Goal: Task Accomplishment & Management: Use online tool/utility

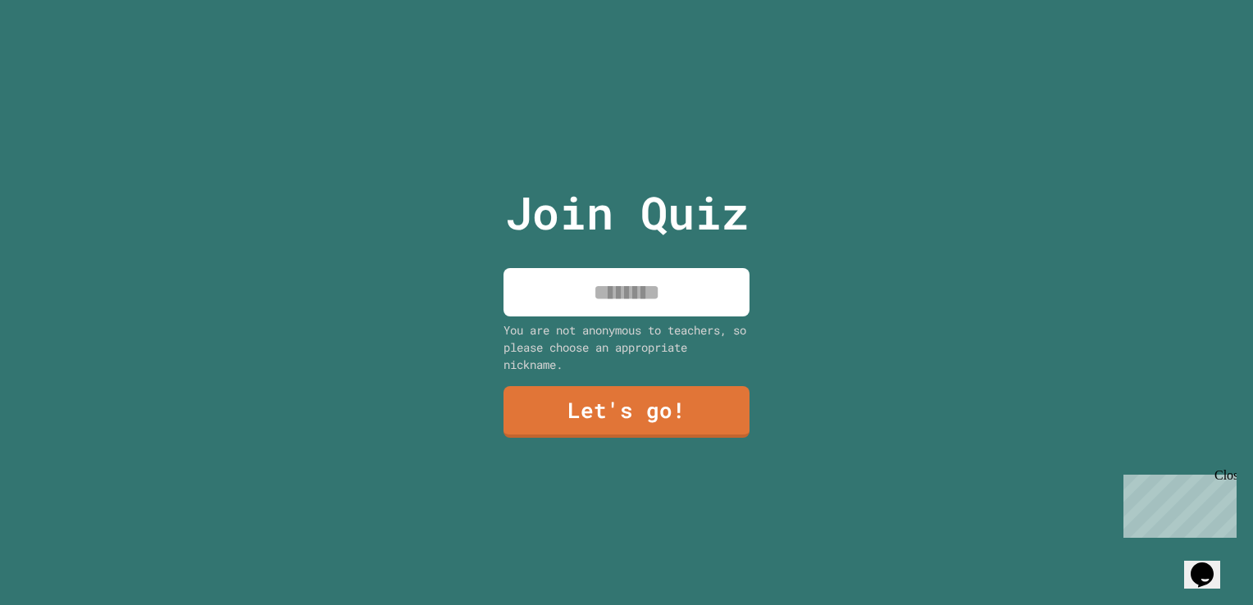
click at [650, 295] on input at bounding box center [627, 292] width 246 height 48
type input "*******"
click at [421, 299] on div "Join Quiz ******* You are not anonymous to teachers, so please choose an approp…" at bounding box center [626, 302] width 1253 height 605
click at [528, 385] on link "Let's go!" at bounding box center [627, 411] width 249 height 52
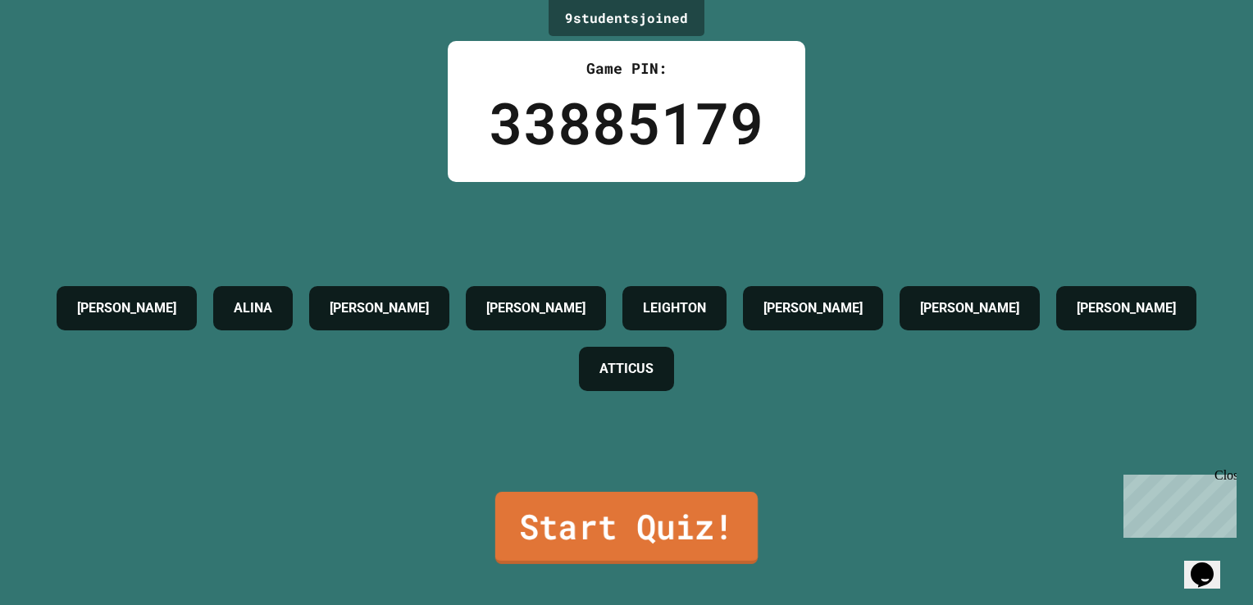
click at [513, 529] on link "Start Quiz!" at bounding box center [626, 528] width 262 height 72
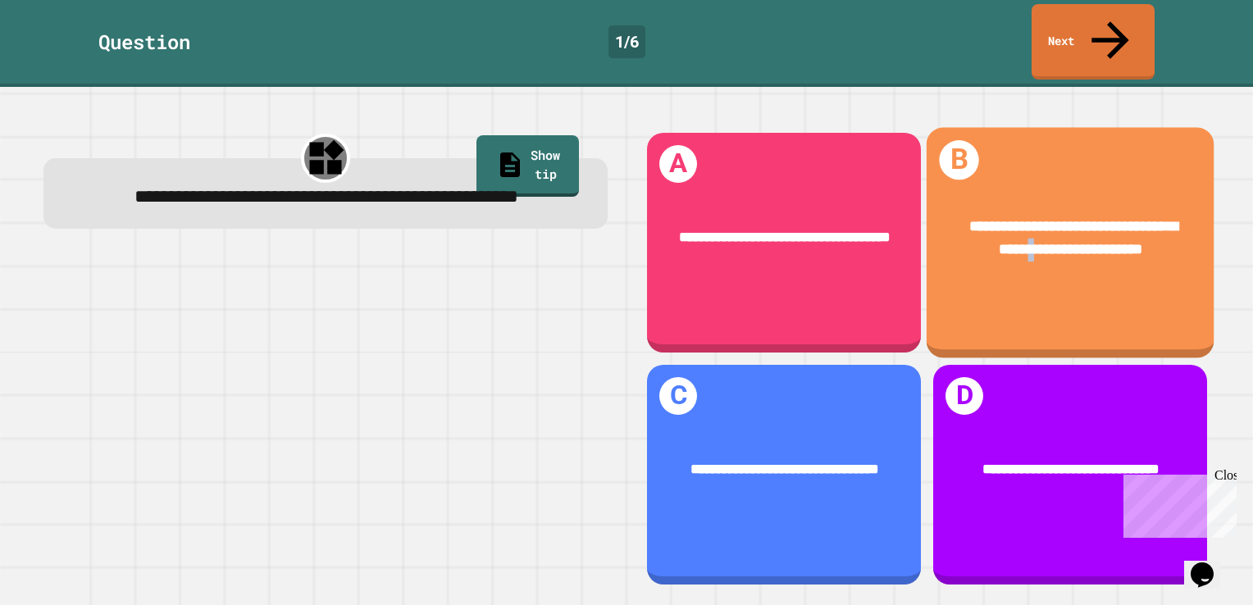
click at [1025, 249] on div "**********" at bounding box center [1071, 238] width 288 height 106
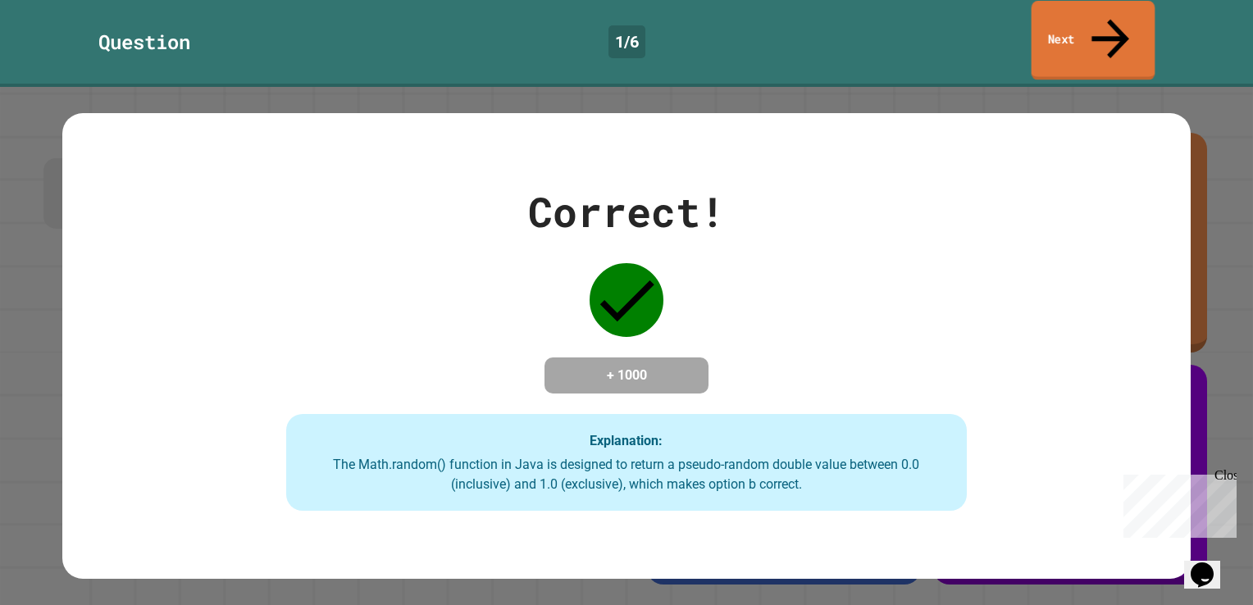
click at [1058, 22] on link "Next" at bounding box center [1094, 41] width 124 height 80
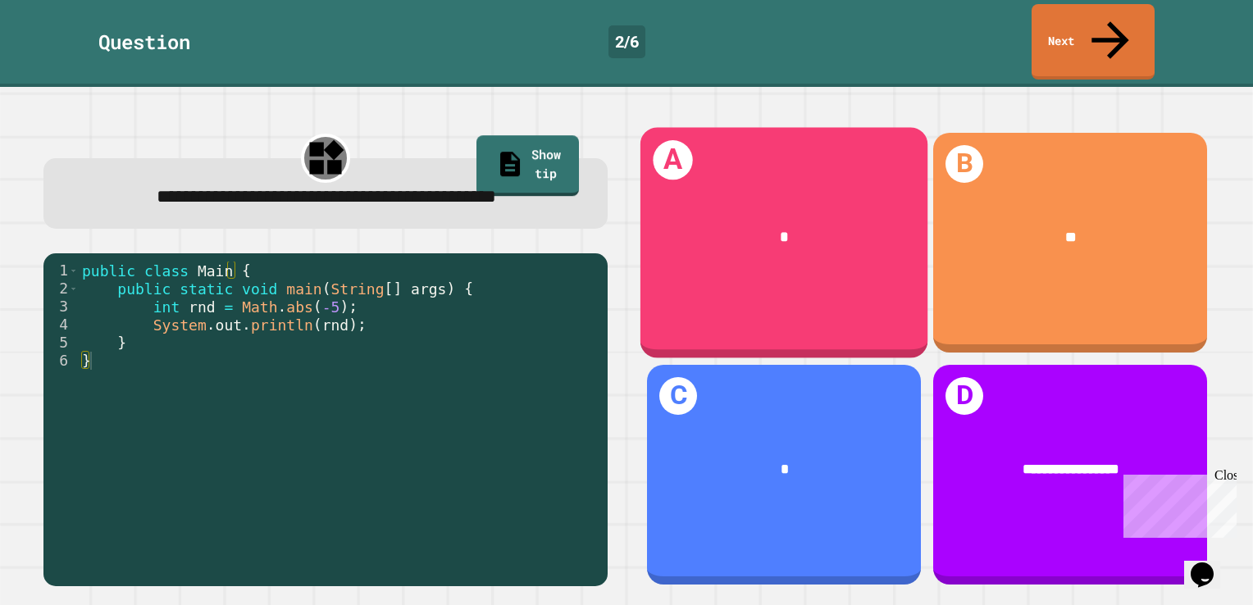
click at [799, 238] on div "*" at bounding box center [785, 238] width 288 height 83
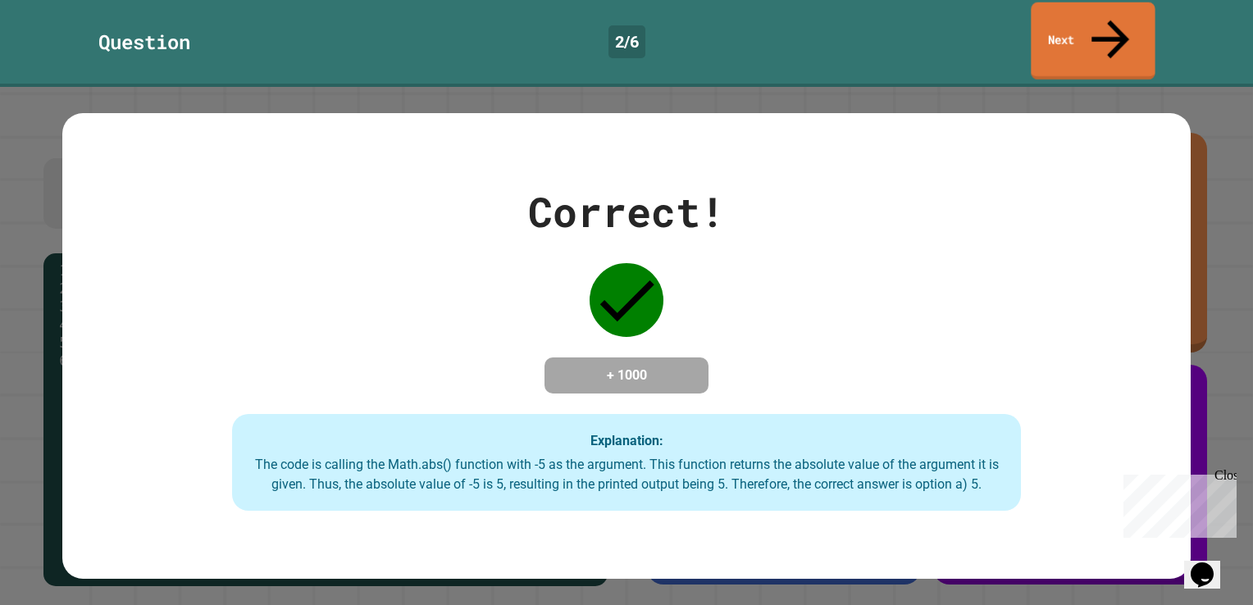
click at [1097, 21] on link "Next" at bounding box center [1093, 40] width 124 height 77
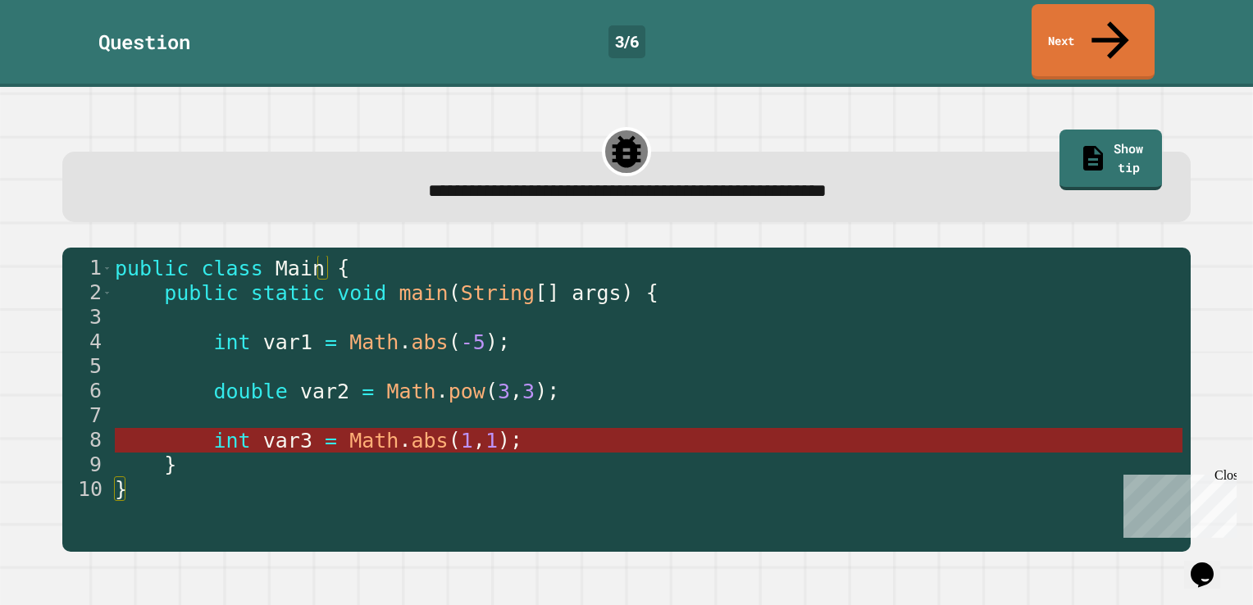
click at [367, 429] on span "Math" at bounding box center [374, 441] width 49 height 24
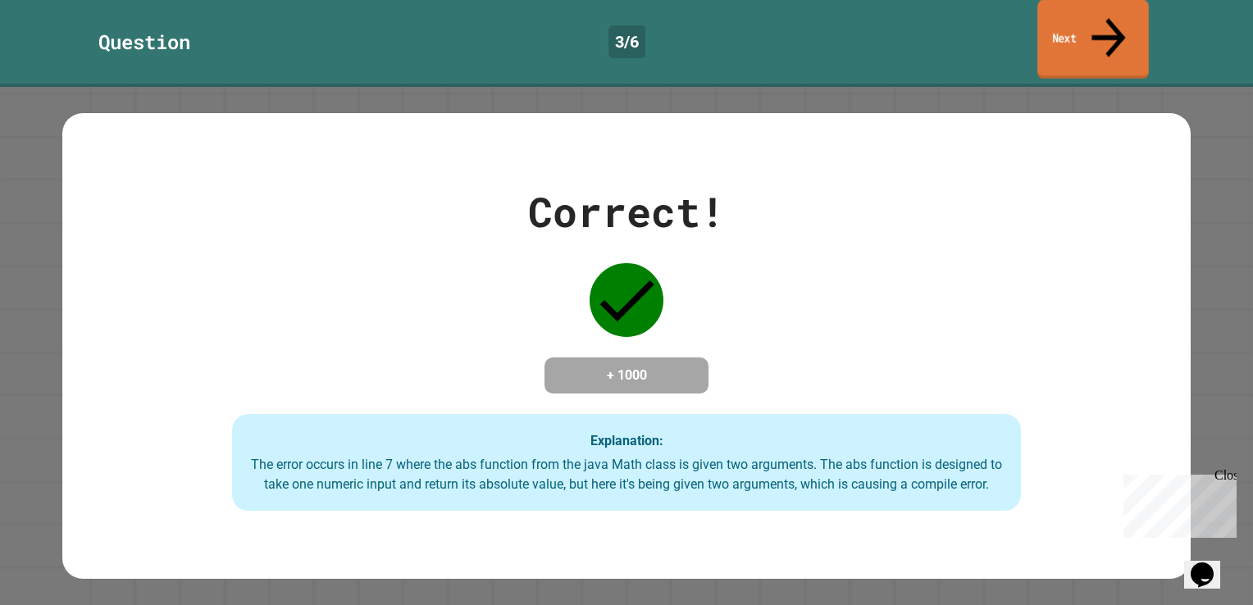
click at [1090, 7] on link "Next" at bounding box center [1094, 40] width 112 height 80
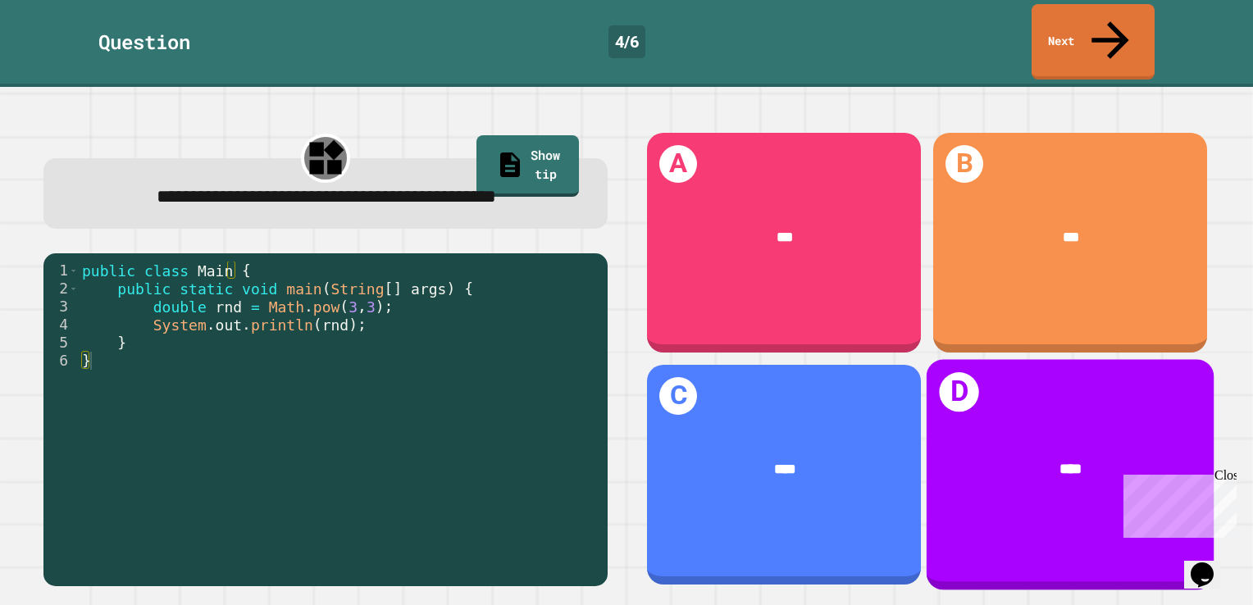
click at [1042, 457] on div "****" at bounding box center [1071, 470] width 288 height 83
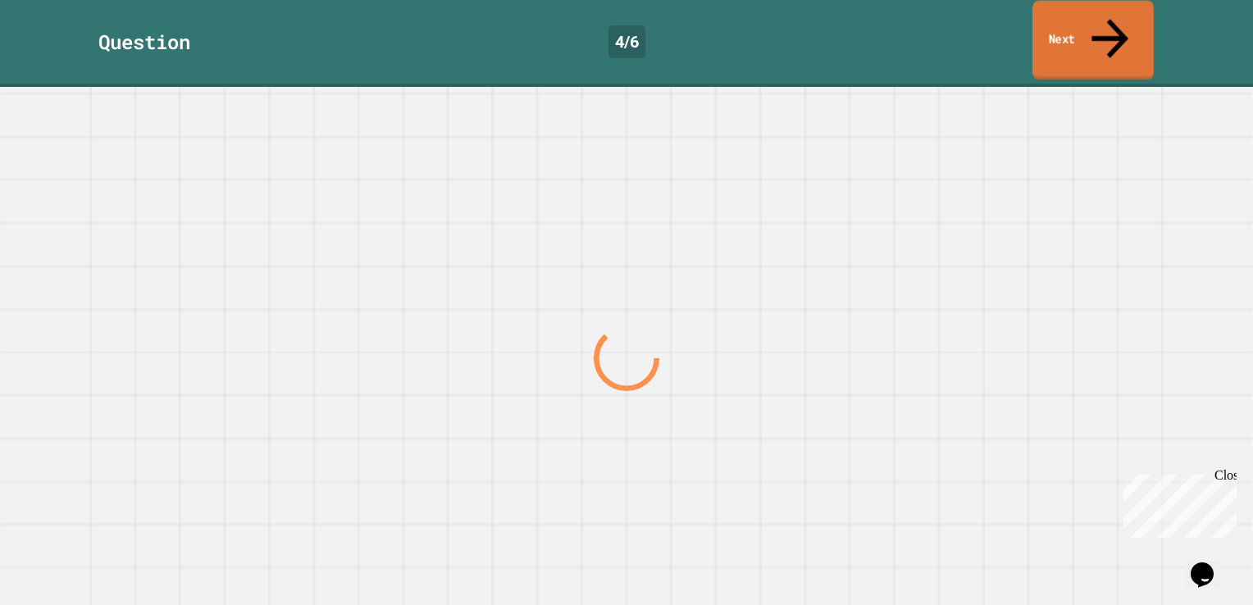
click at [1070, 29] on link "Next" at bounding box center [1093, 41] width 121 height 80
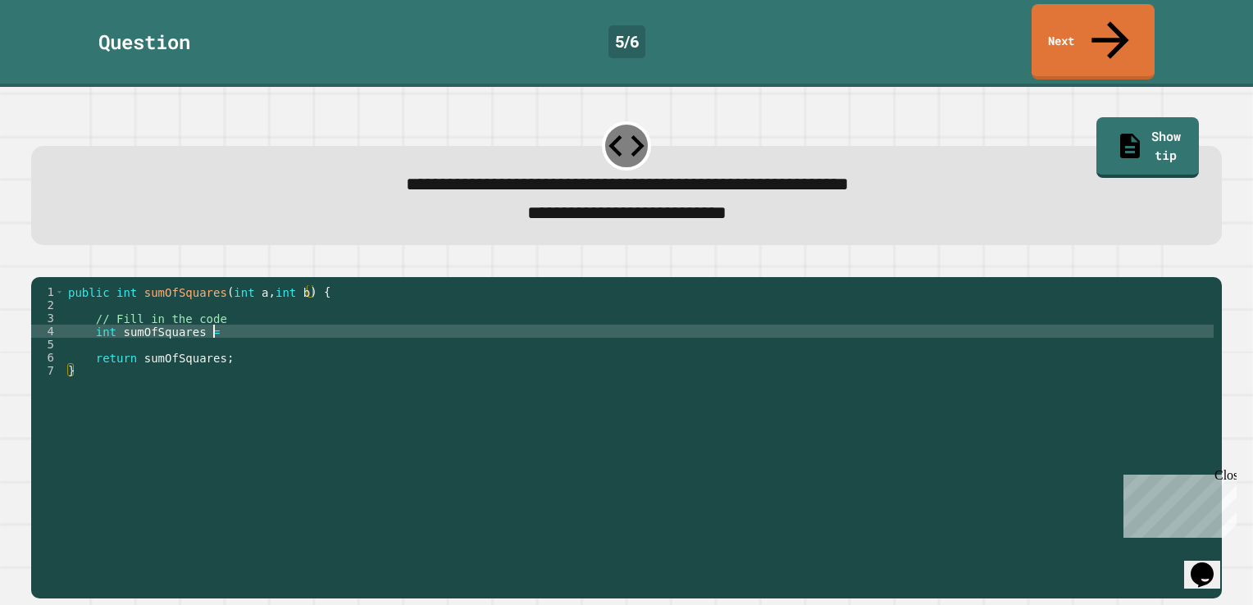
click at [235, 319] on div "public int sumOfSquares ( int a , int b ) { // Fill in the code int sumOfSquare…" at bounding box center [639, 436] width 1149 height 302
click at [50, 251] on div "**********" at bounding box center [626, 428] width 1203 height 354
click at [39, 264] on button "button" at bounding box center [39, 264] width 0 height 0
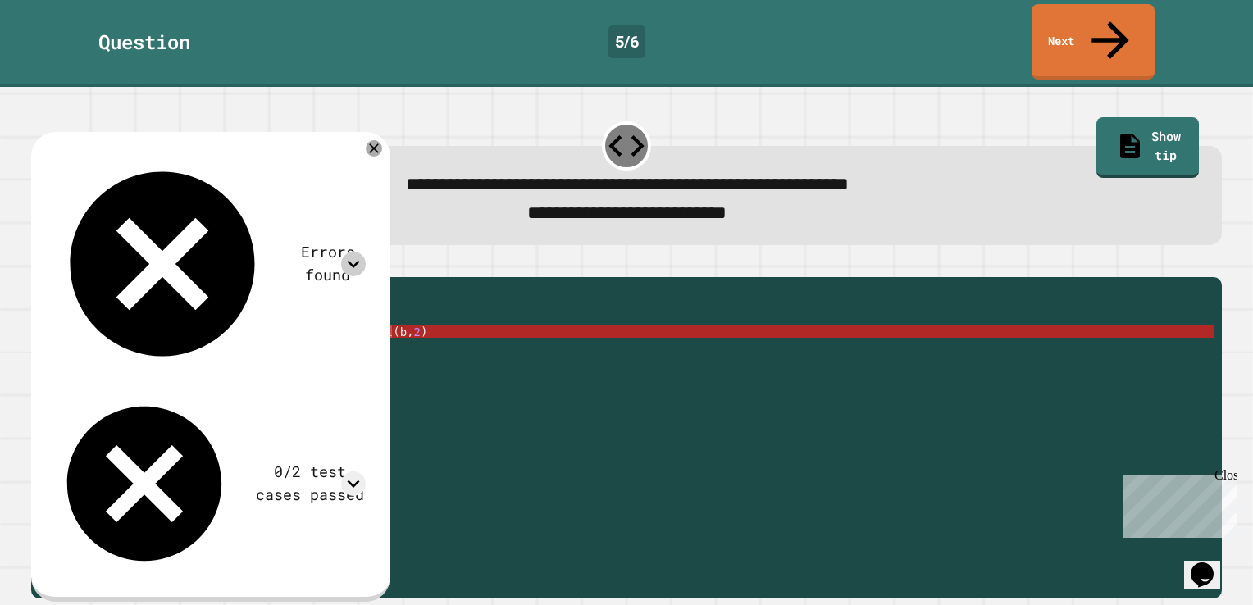
click at [366, 252] on icon at bounding box center [353, 264] width 25 height 25
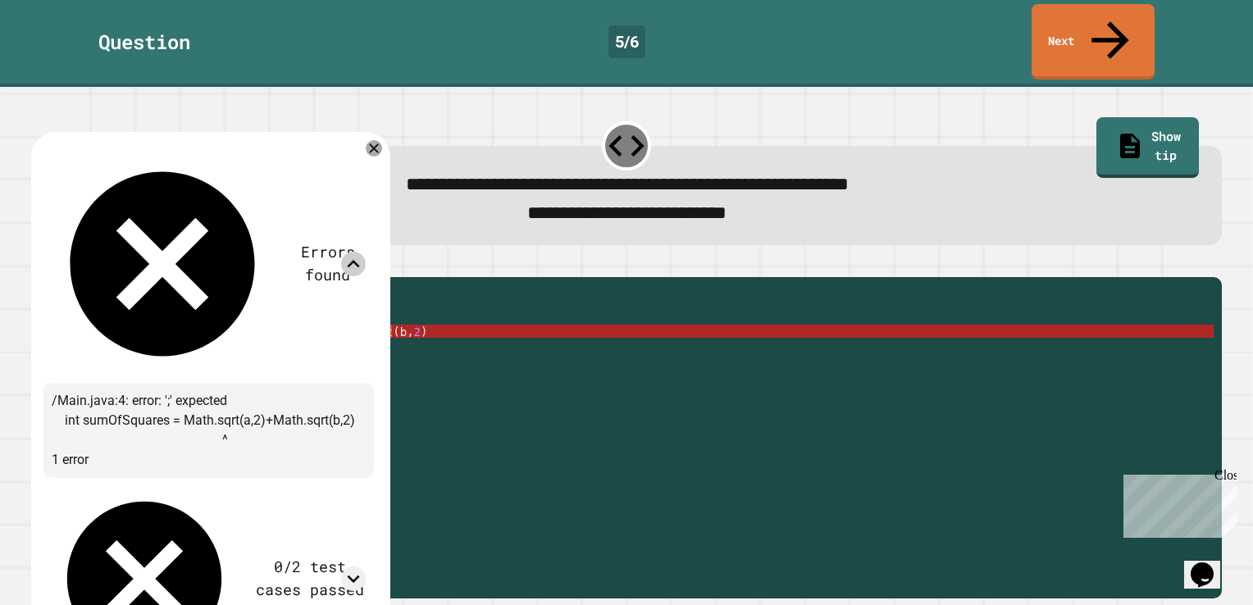
click at [366, 252] on icon at bounding box center [353, 264] width 25 height 25
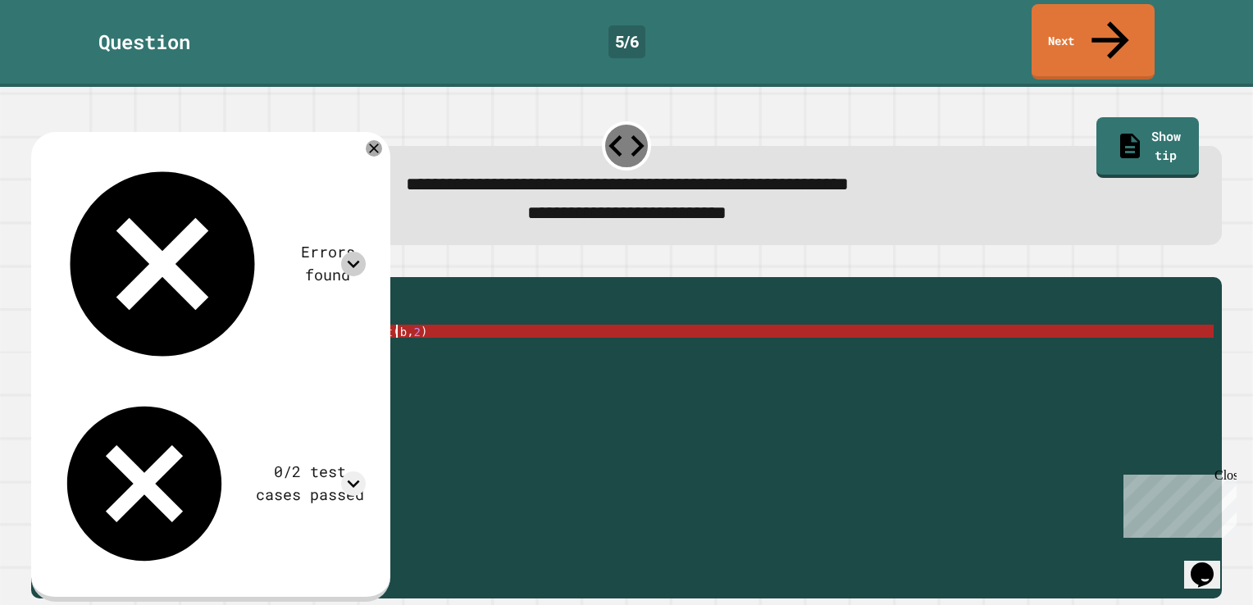
click at [405, 313] on div "public int sumOfSquares ( int a , int b ) { // Fill in the code int sumOfSquare…" at bounding box center [639, 436] width 1149 height 302
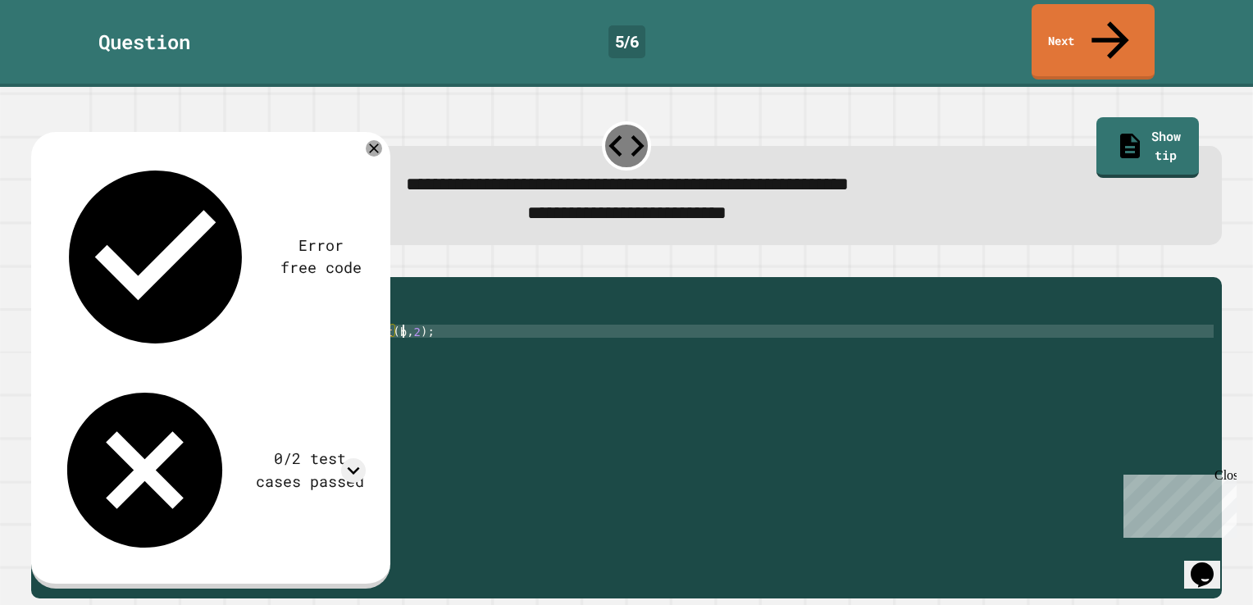
scroll to position [0, 23]
click at [55, 268] on icon "button" at bounding box center [50, 273] width 9 height 11
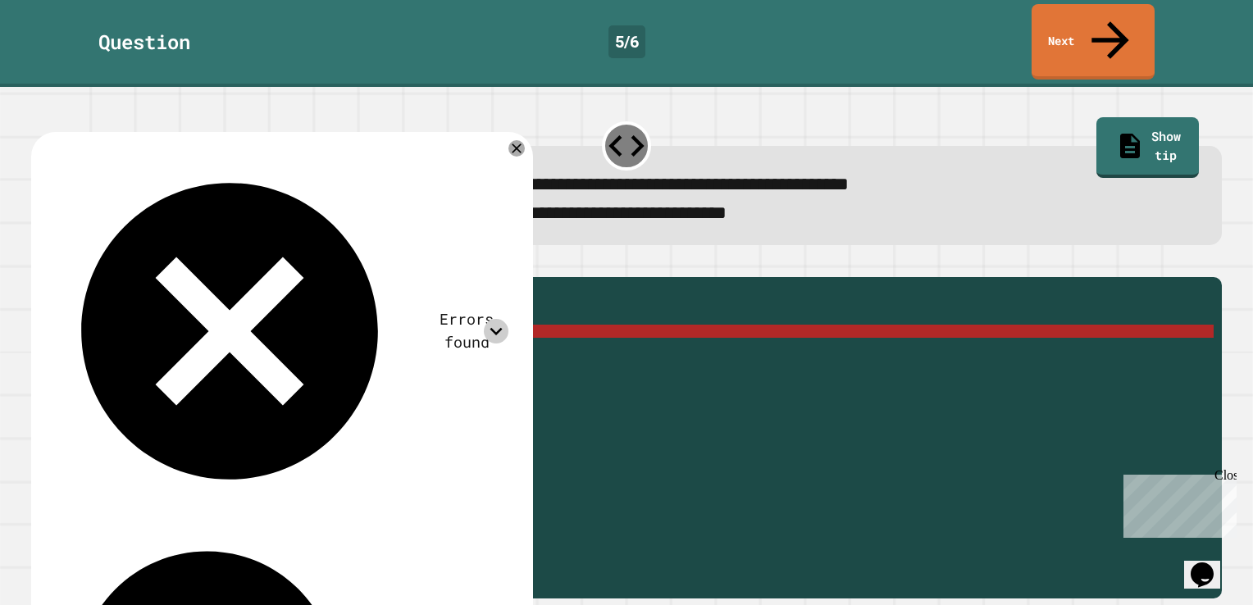
click at [509, 319] on icon at bounding box center [496, 331] width 25 height 25
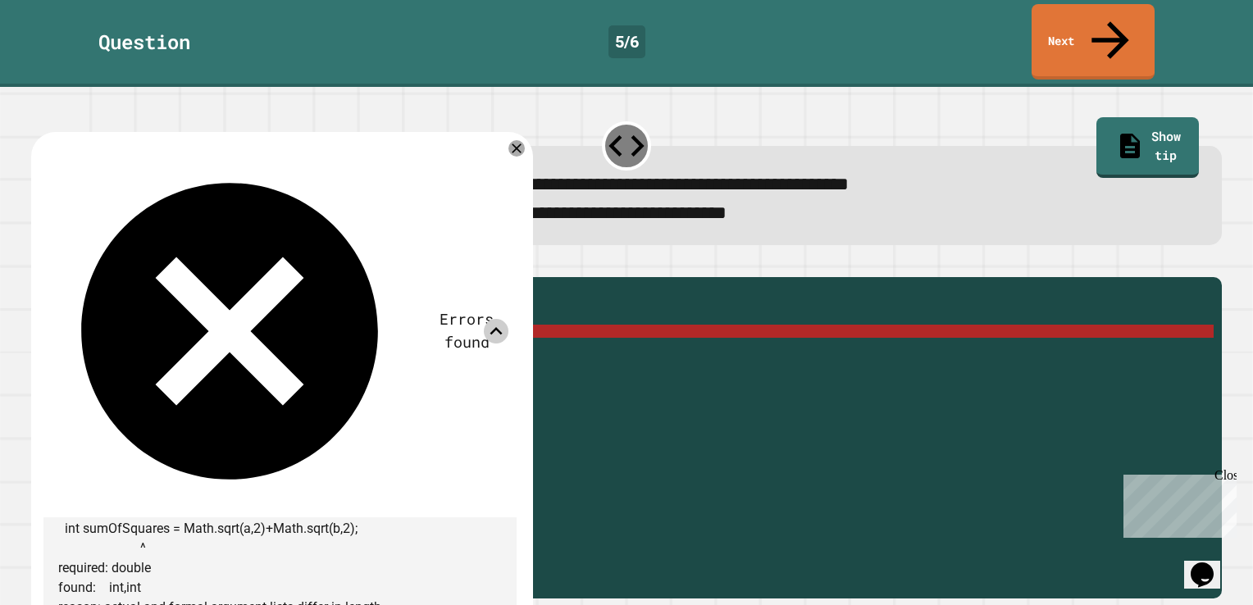
scroll to position [0, 0]
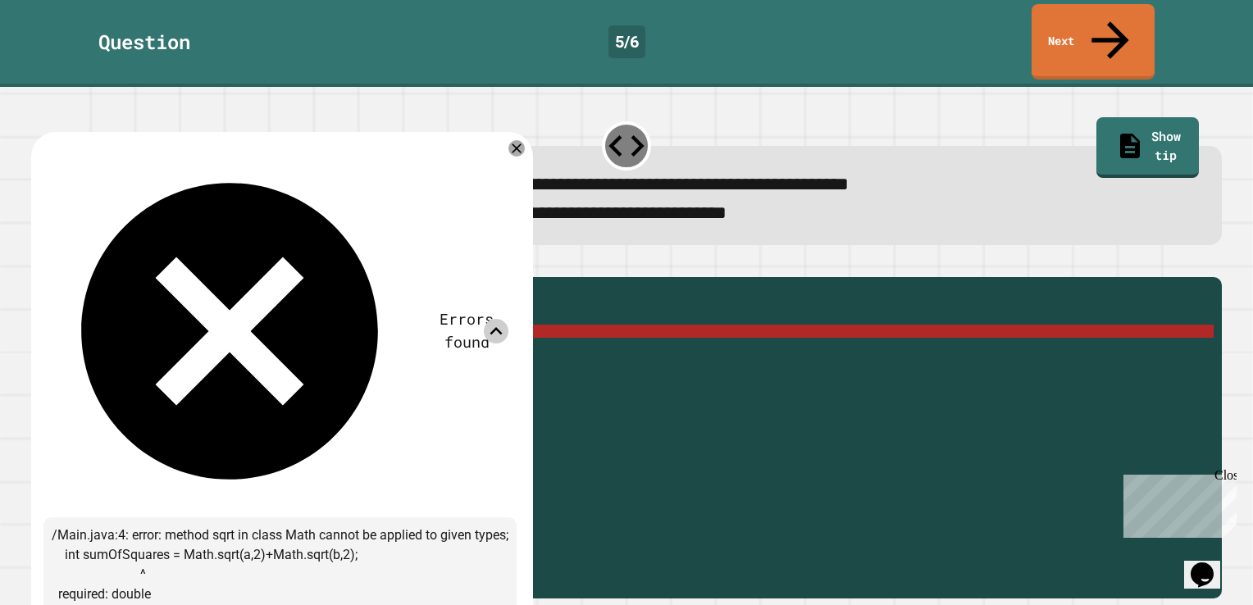
click at [503, 327] on icon at bounding box center [496, 330] width 12 height 7
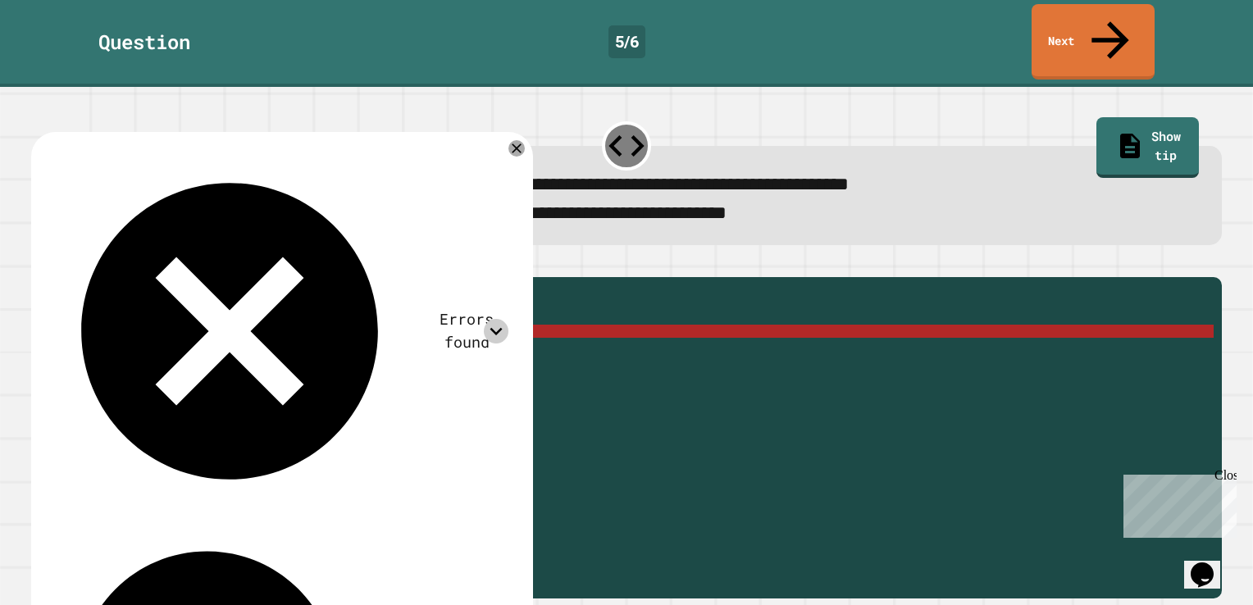
scroll to position [0, 10]
click at [177, 349] on div "public int sumOfSquares ( int a , int b ) { // Fill in the code int sumOfSquare…" at bounding box center [639, 436] width 1149 height 302
click at [209, 320] on div "public int sumOfSquares ( int a , int b ) { // Fill in the code int sumOfSquare…" at bounding box center [639, 436] width 1149 height 302
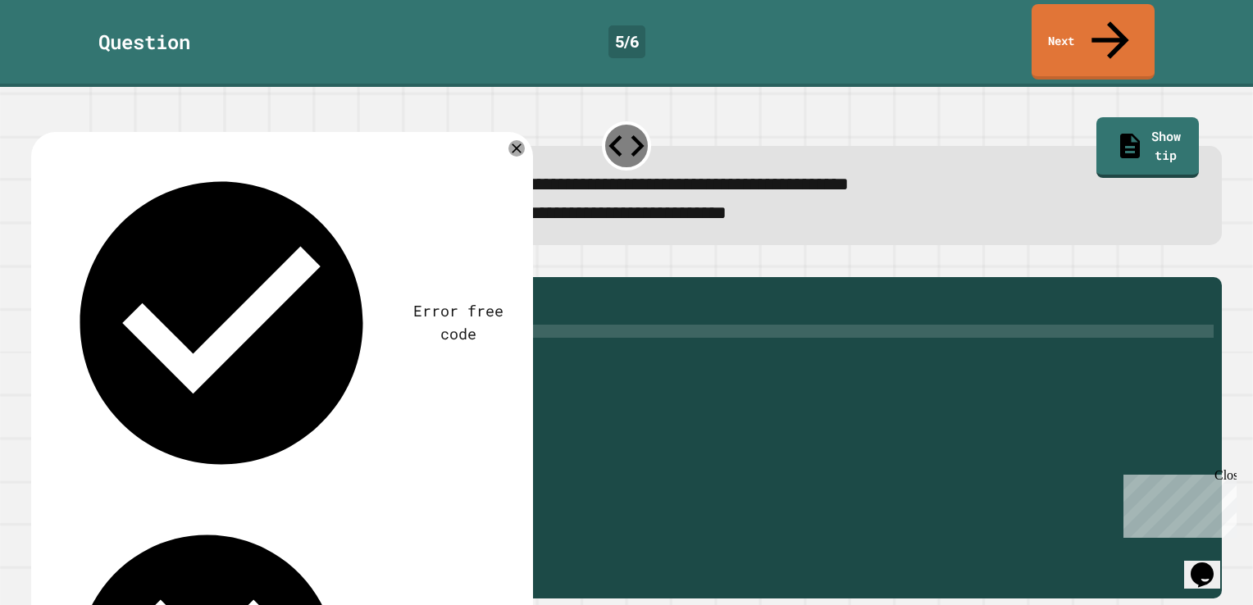
scroll to position [0, 12]
click at [343, 325] on div "public int sumOfSquares ( int a , int b ) { // Fill in the code int sumOfSquare…" at bounding box center [639, 436] width 1149 height 302
type textarea "**********"
click at [57, 263] on div at bounding box center [626, 268] width 1191 height 20
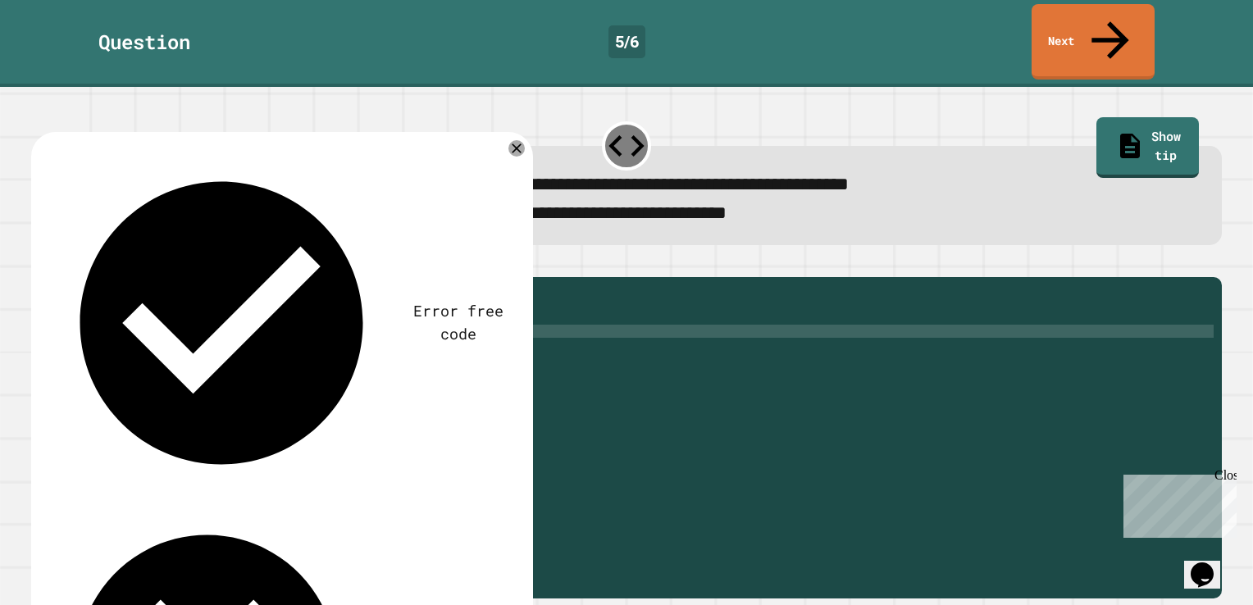
click at [39, 264] on icon "button" at bounding box center [39, 264] width 0 height 0
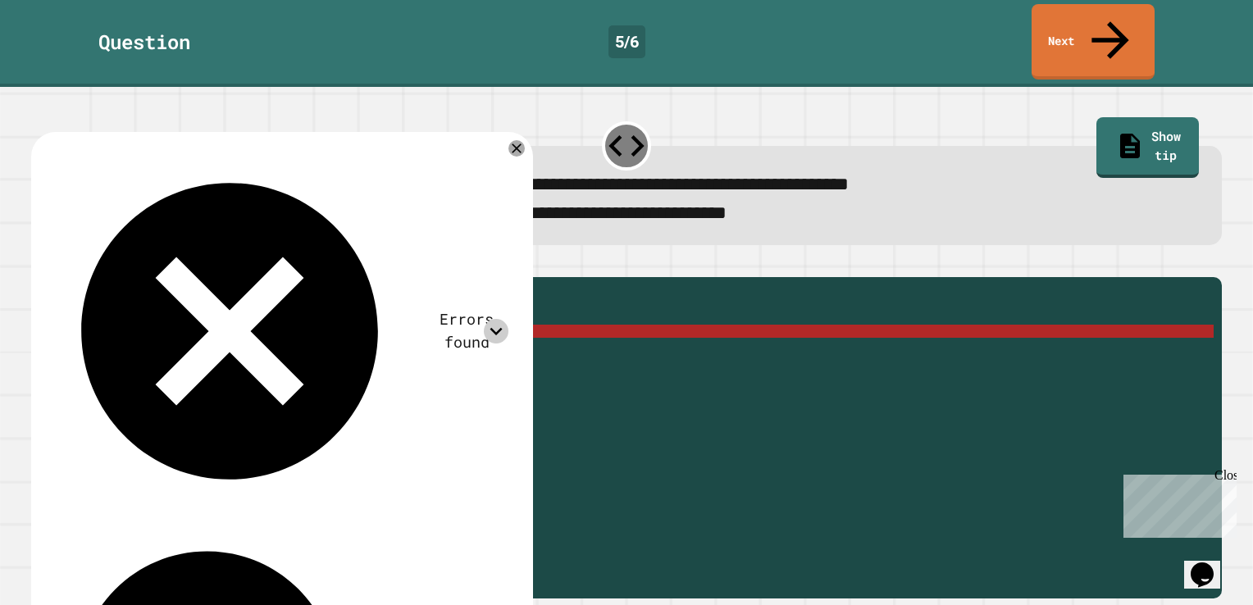
click at [509, 319] on icon at bounding box center [496, 331] width 25 height 25
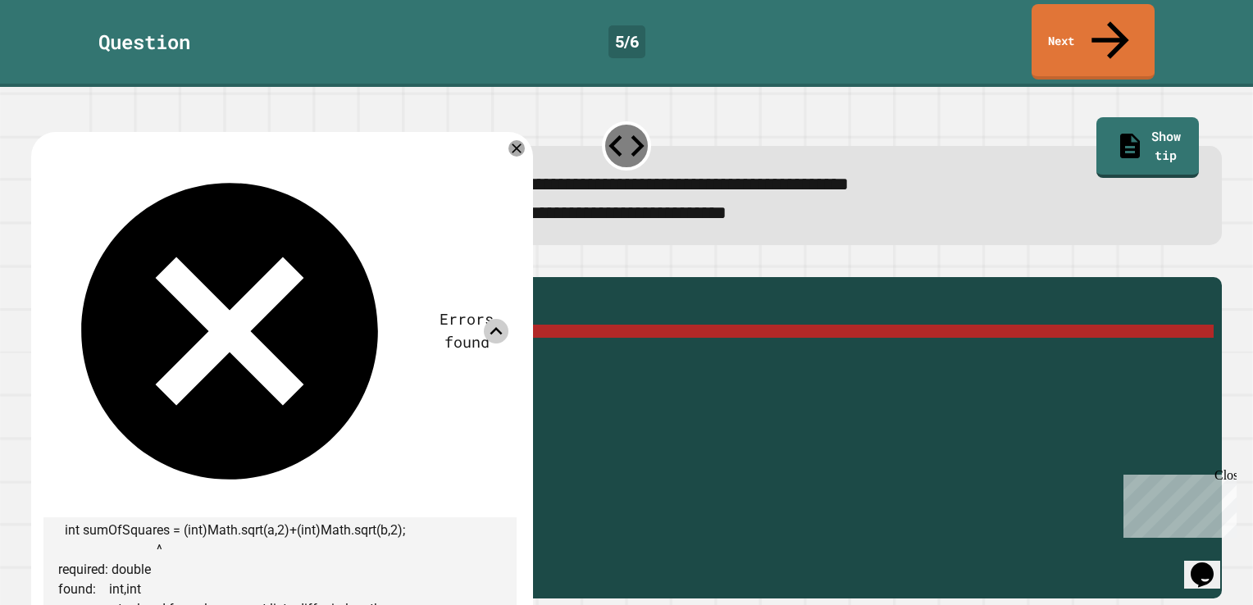
scroll to position [26, 0]
click at [527, 139] on icon at bounding box center [517, 149] width 20 height 20
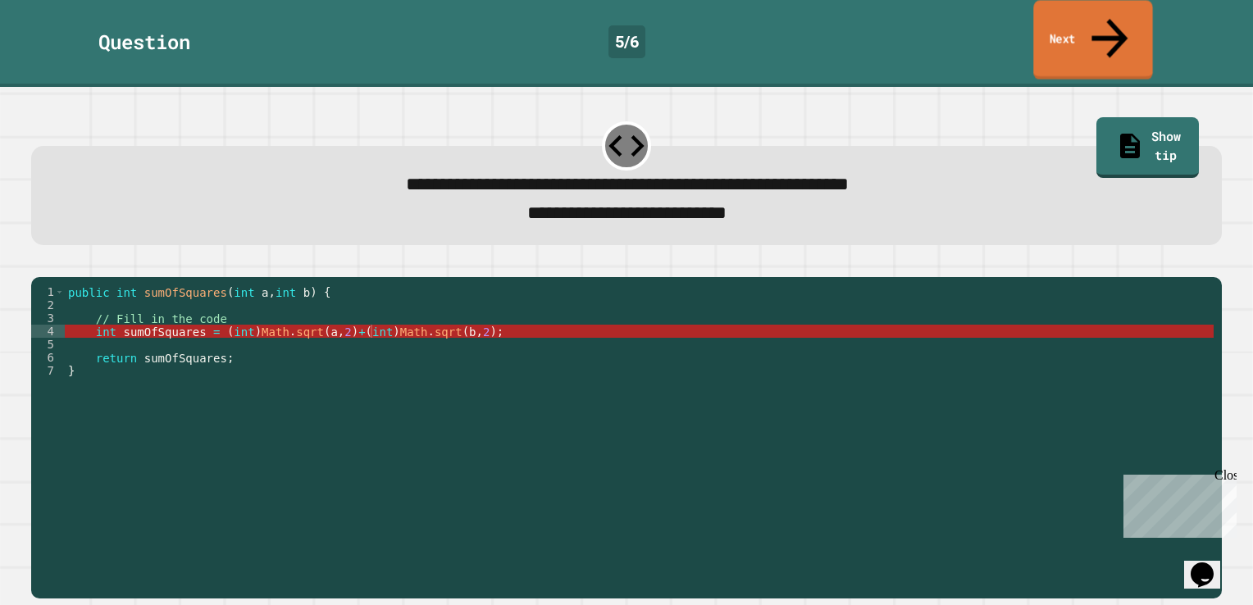
click at [1096, 14] on link "Next" at bounding box center [1092, 40] width 119 height 80
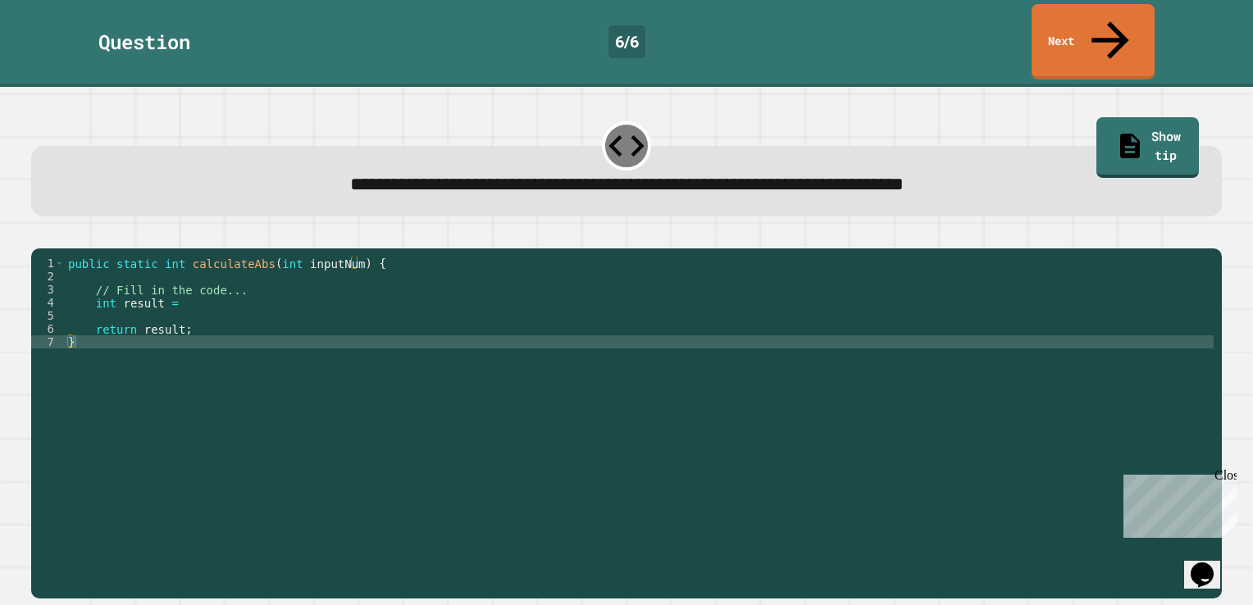
click at [180, 290] on div "public static int calculateAbs ( int inputNum ) { // Fill in the code... int re…" at bounding box center [639, 427] width 1149 height 341
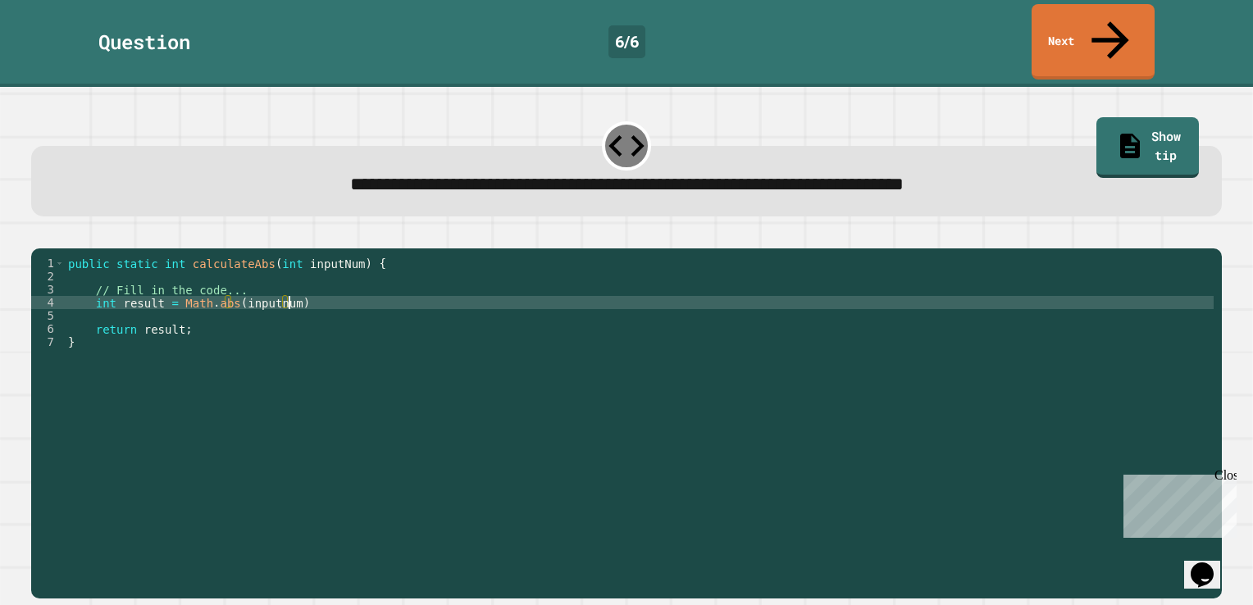
scroll to position [0, 15]
click at [39, 235] on button "button" at bounding box center [39, 235] width 0 height 0
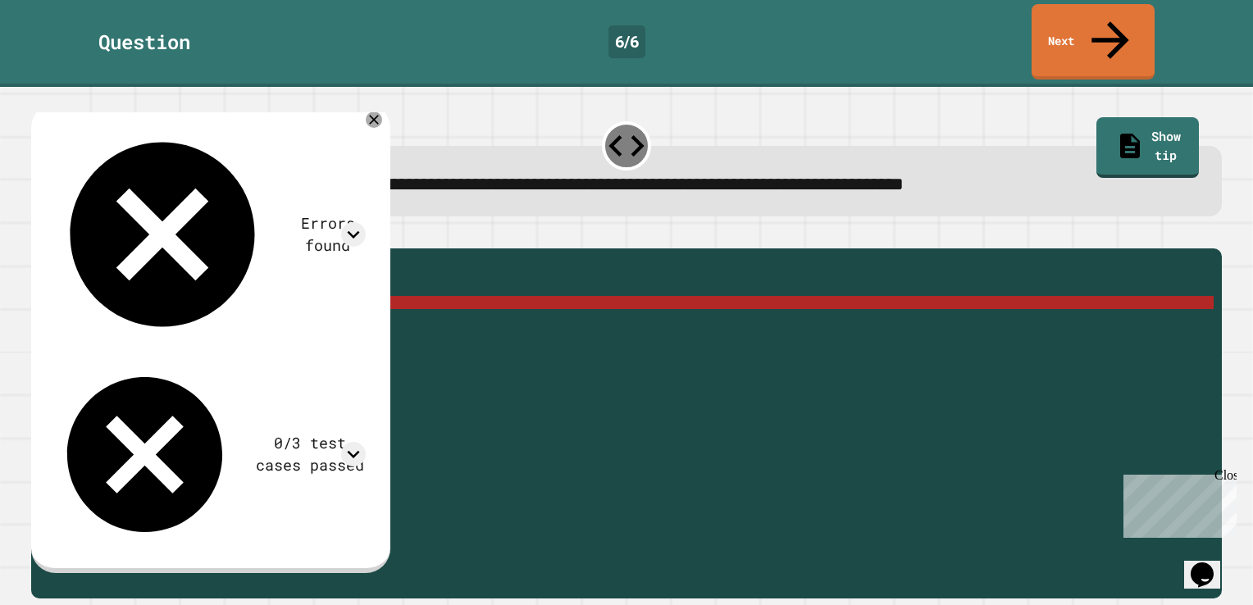
click at [366, 124] on div "Errors found" at bounding box center [209, 234] width 314 height 221
click at [366, 222] on div at bounding box center [353, 234] width 25 height 25
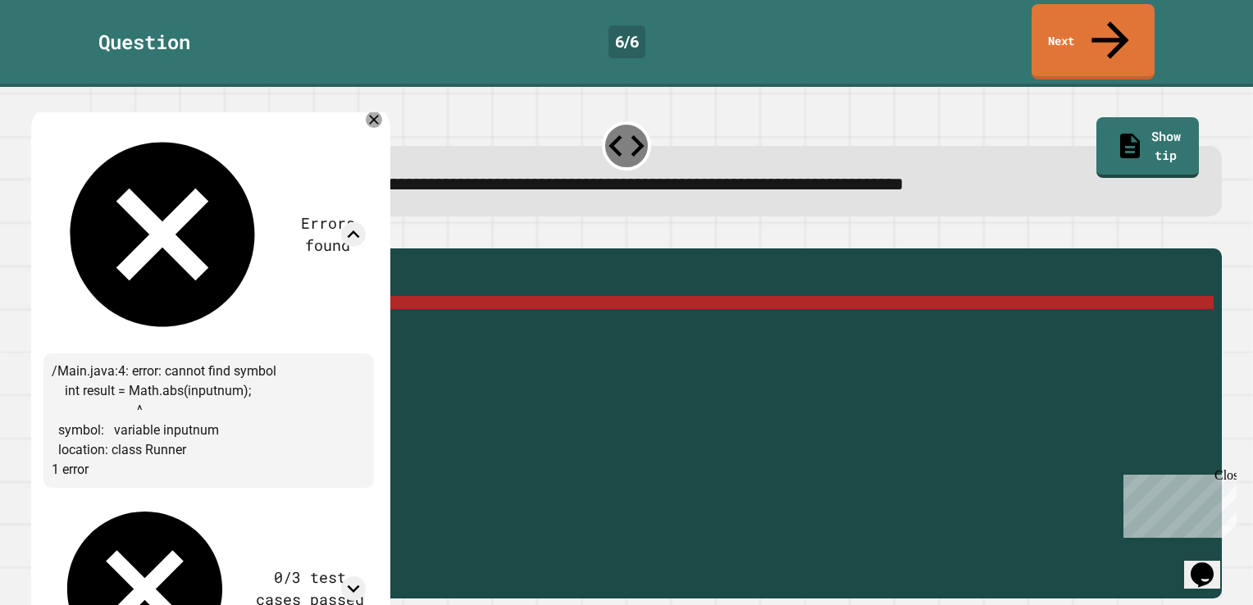
click at [374, 116] on div "Errors found /Main.java:4: error: cannot find symbol int result = Math.abs(inpu…" at bounding box center [208, 403] width 331 height 574
click at [384, 110] on icon at bounding box center [374, 120] width 20 height 20
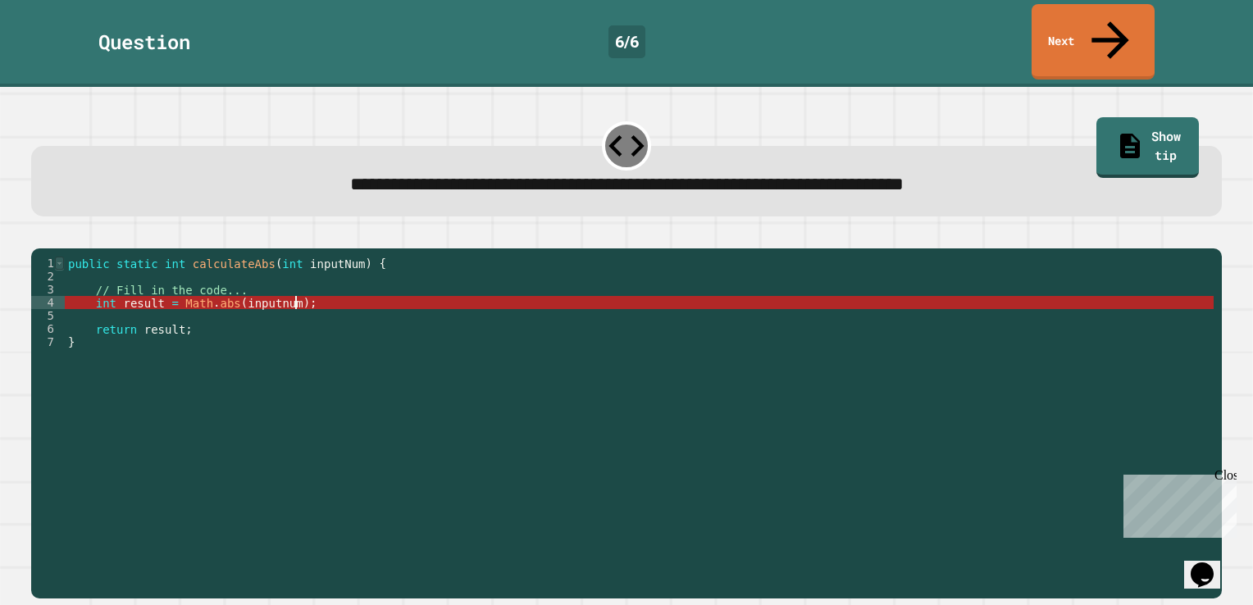
click at [58, 257] on span "Toggle code folding, rows 1 through 7" at bounding box center [59, 263] width 9 height 13
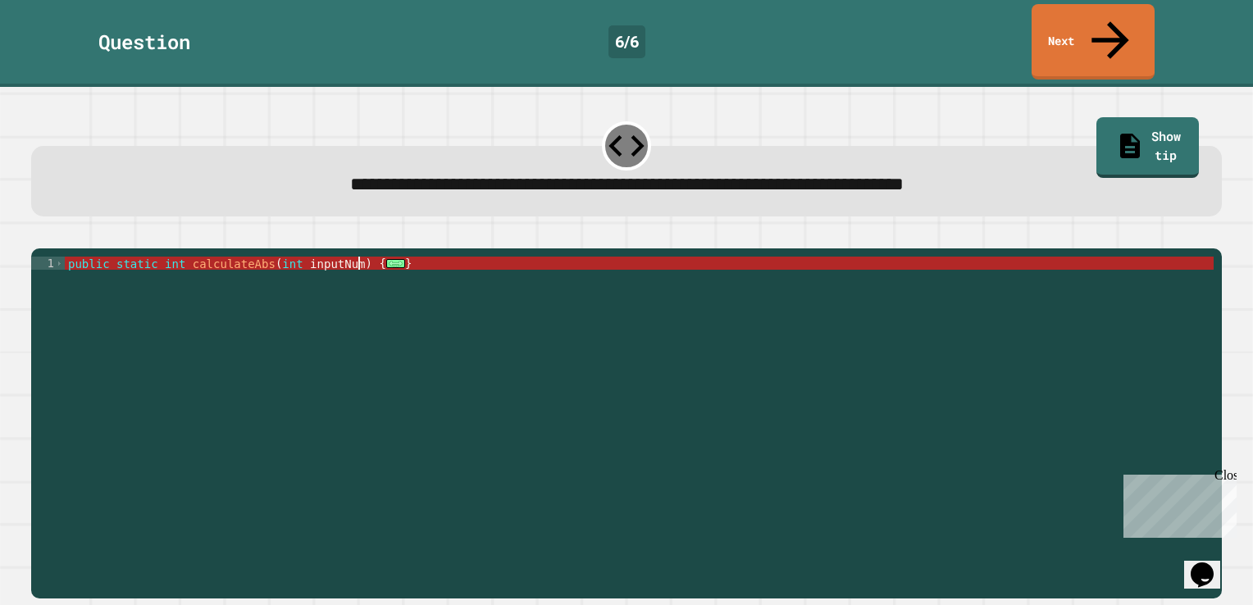
click at [54, 257] on div "1" at bounding box center [48, 263] width 34 height 13
click at [69, 257] on div "public static int calculateAbs ( int inputNum ) { ... }" at bounding box center [639, 414] width 1149 height 315
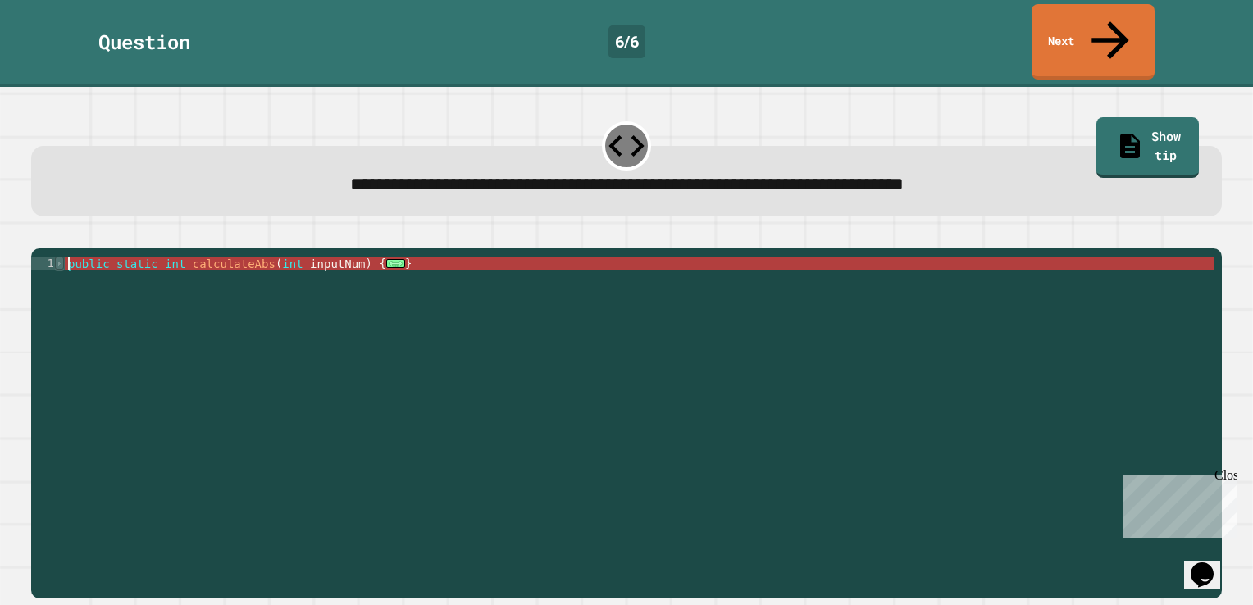
click at [55, 257] on span "Toggle code folding, rows 1 through 7" at bounding box center [59, 263] width 9 height 13
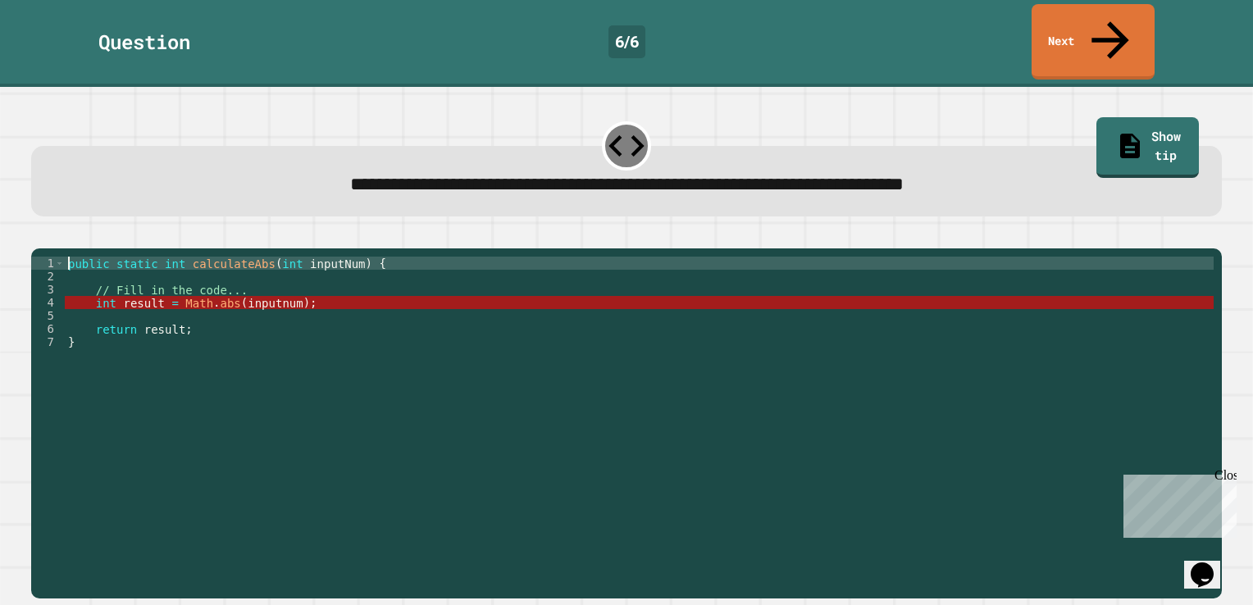
click at [67, 257] on div "public static int calculateAbs ( int inputNum ) { // Fill in the code... int re…" at bounding box center [639, 427] width 1149 height 341
type textarea "**********"
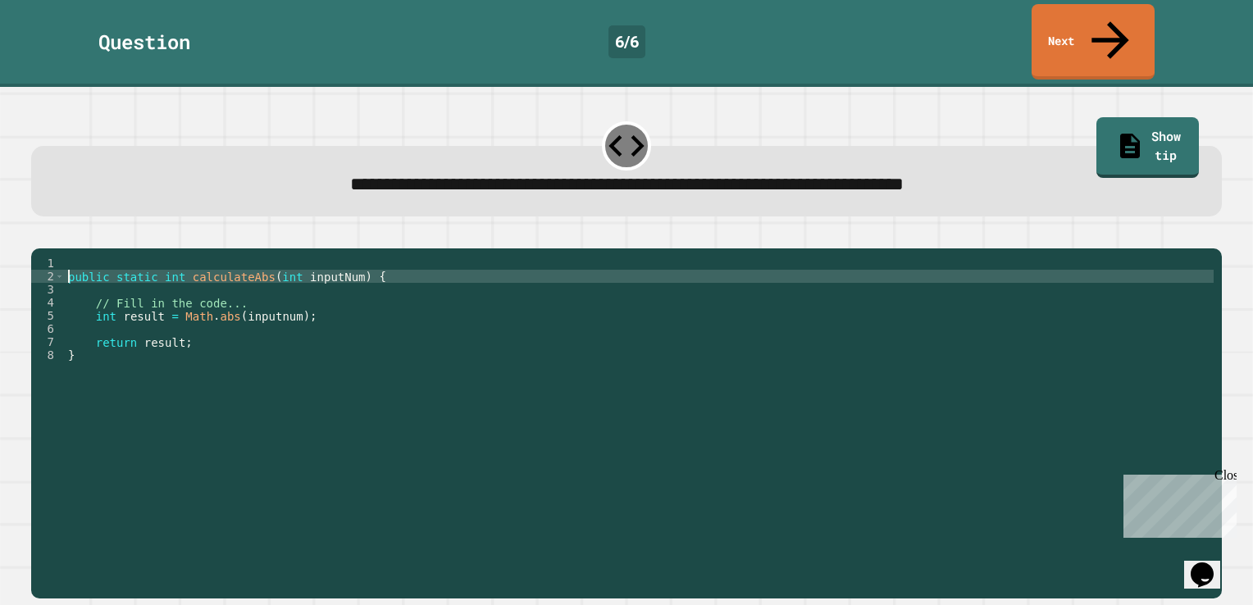
click at [71, 257] on div "public static int calculateAbs ( int inputNum ) { // Fill in the code... int re…" at bounding box center [639, 427] width 1149 height 341
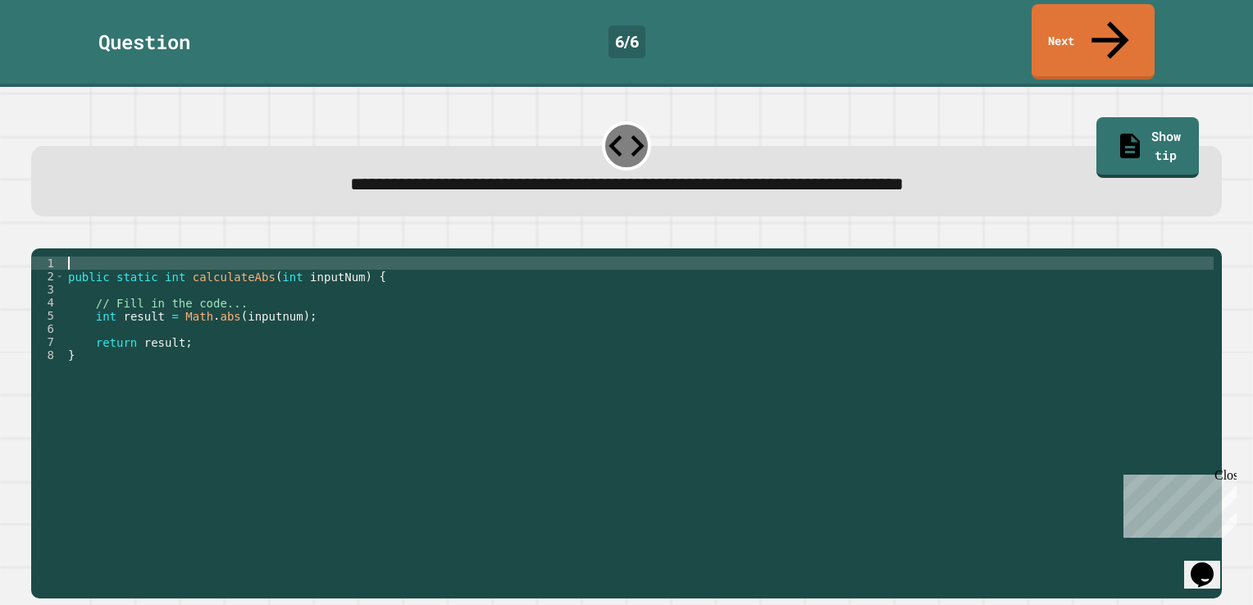
type textarea "*"
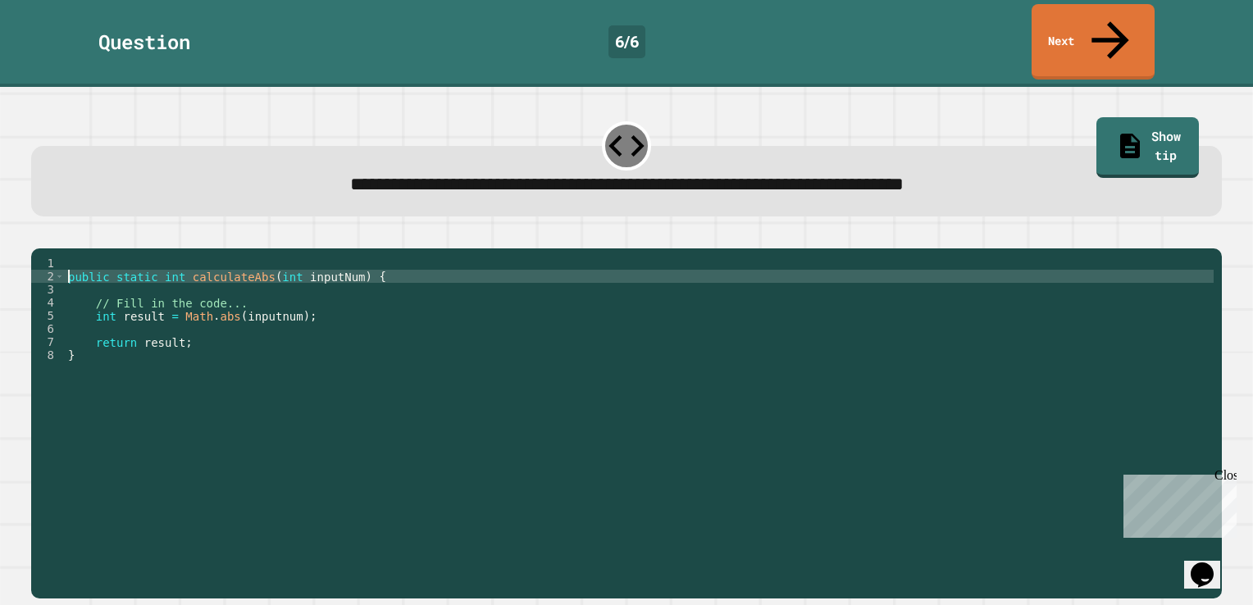
click at [70, 258] on div "public static int calculateAbs ( int inputNum ) { // Fill in the code... int re…" at bounding box center [639, 427] width 1149 height 341
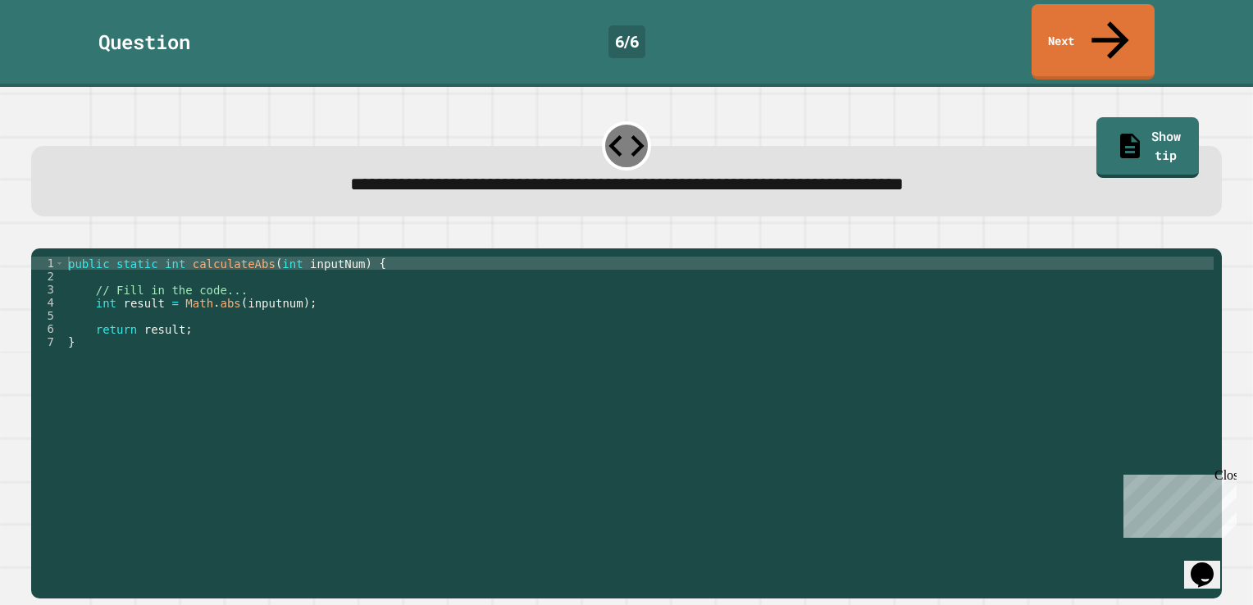
click at [39, 235] on icon "button" at bounding box center [39, 235] width 0 height 0
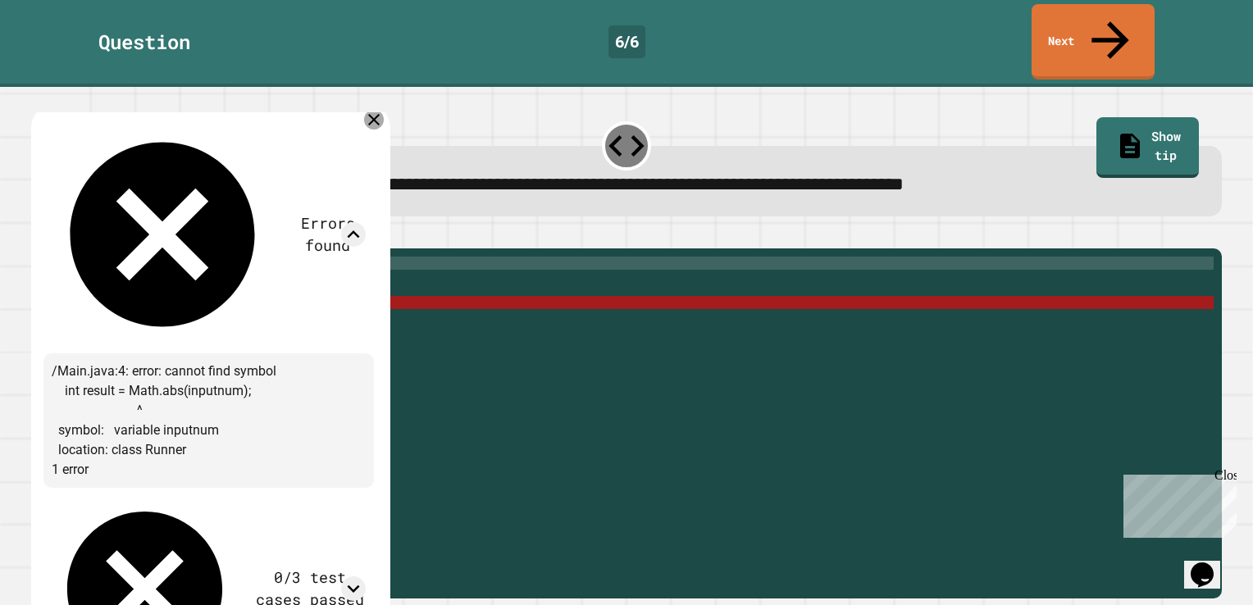
click at [380, 114] on icon at bounding box center [373, 119] width 11 height 11
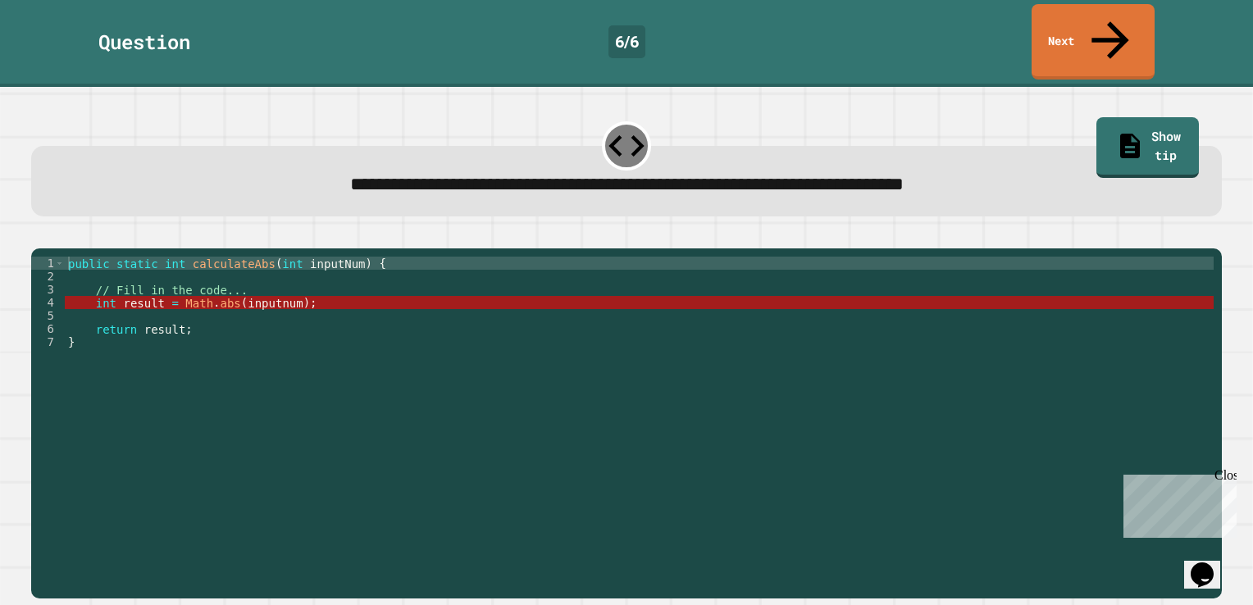
click at [211, 294] on div "public static int calculateAbs ( int inputNum ) { // Fill in the code... int re…" at bounding box center [639, 427] width 1149 height 341
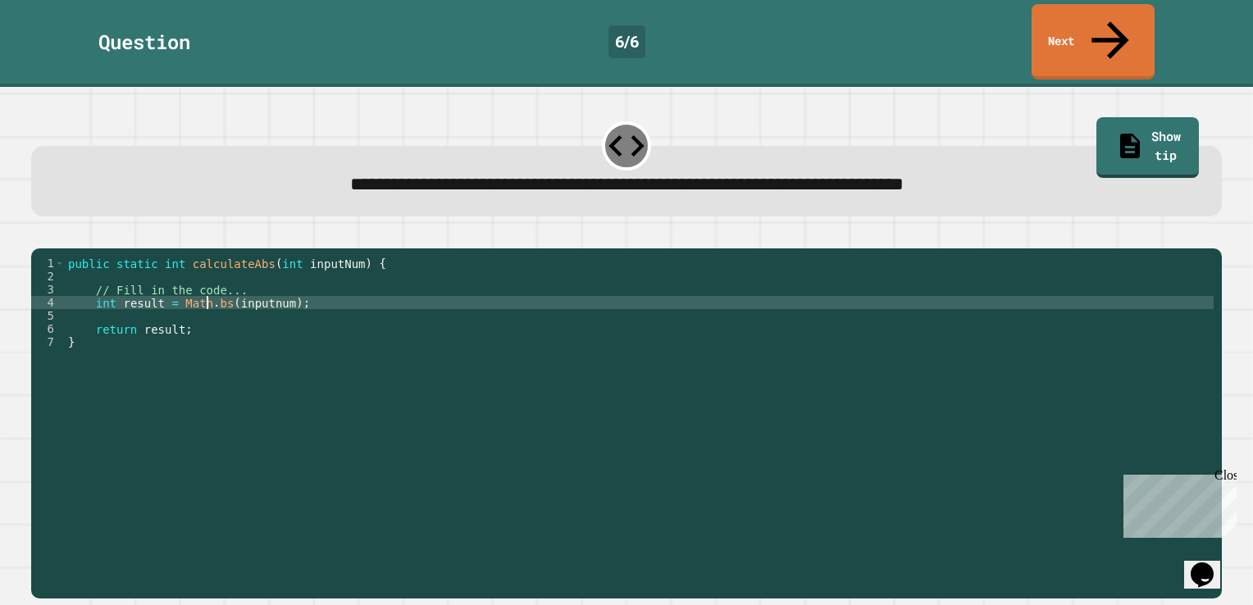
scroll to position [0, 10]
click at [39, 235] on icon "button" at bounding box center [39, 235] width 0 height 0
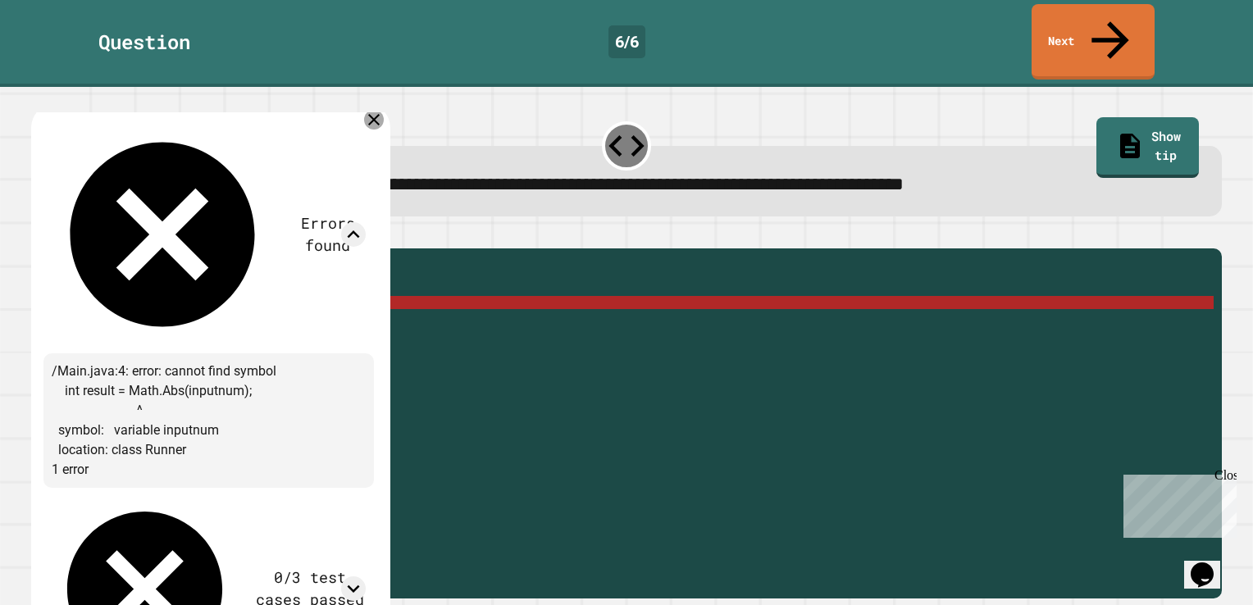
click at [380, 114] on icon at bounding box center [373, 119] width 11 height 11
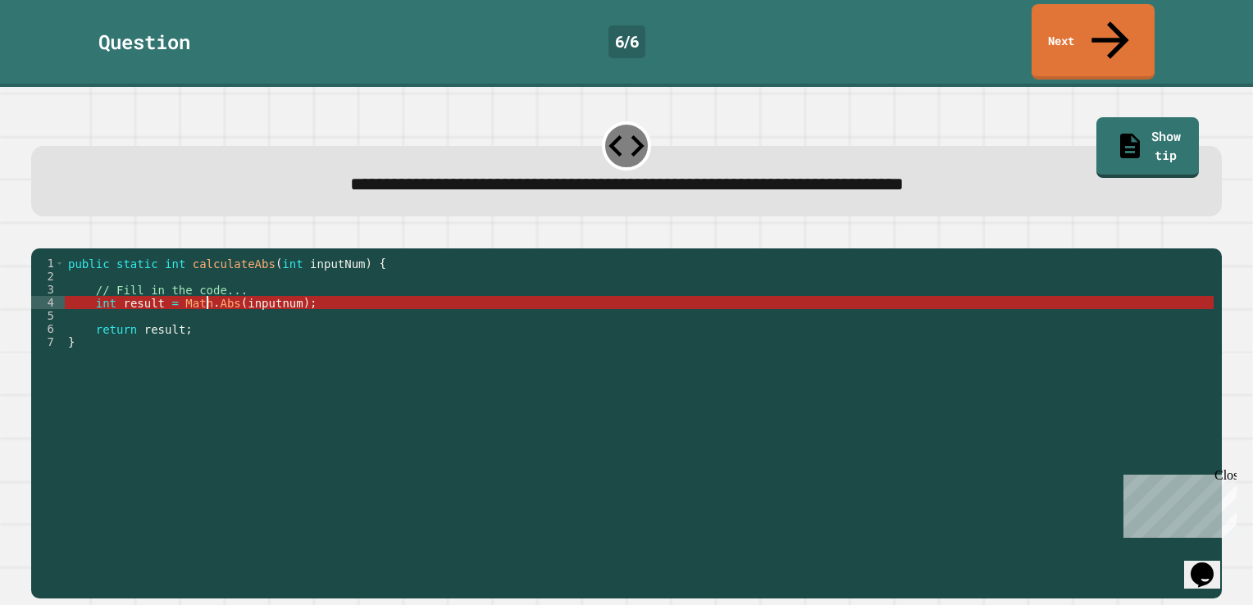
click at [210, 284] on div "public static int calculateAbs ( int inputNum ) { // Fill in the code... int re…" at bounding box center [639, 427] width 1149 height 341
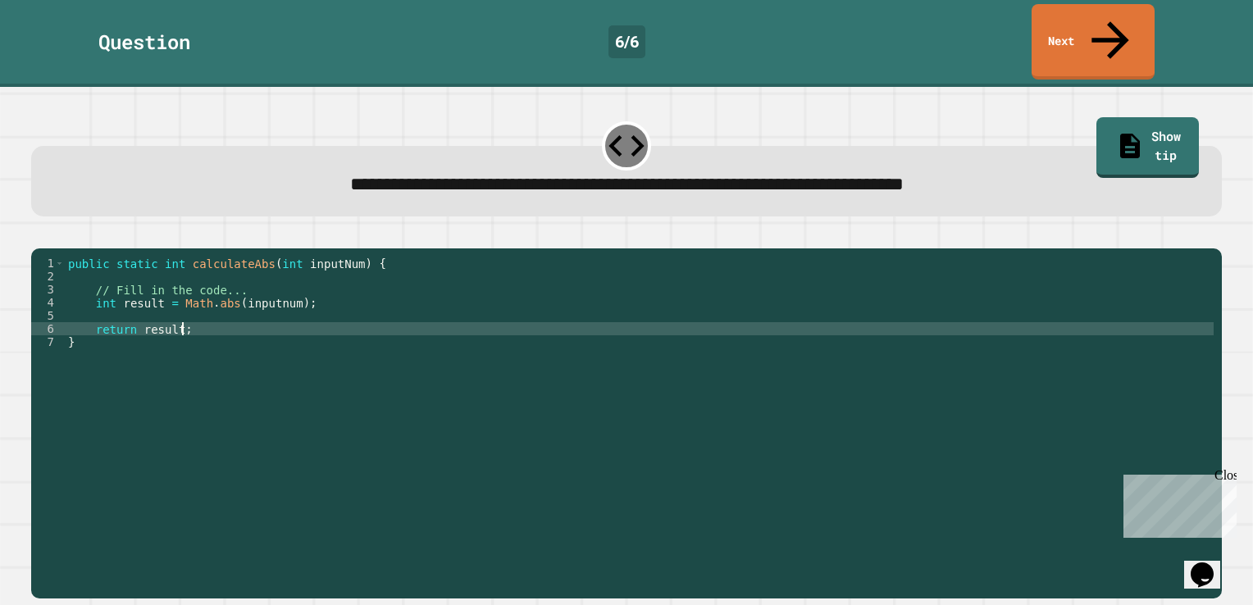
click at [261, 320] on div "public static int calculateAbs ( int inputNum ) { // Fill in the code... int re…" at bounding box center [639, 427] width 1149 height 341
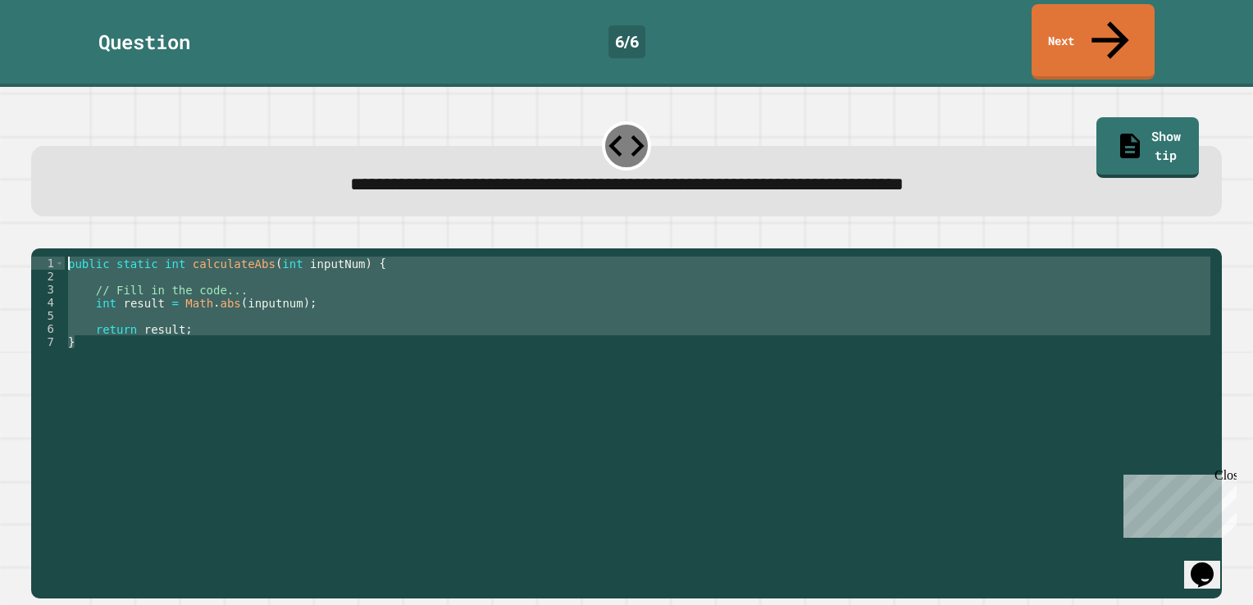
drag, startPoint x: 285, startPoint y: 322, endPoint x: 46, endPoint y: 216, distance: 261.8
click at [46, 229] on div "**********" at bounding box center [626, 414] width 1191 height 371
click at [756, 229] on div at bounding box center [626, 239] width 1191 height 20
click at [1109, 113] on link "Show tip" at bounding box center [1147, 145] width 93 height 64
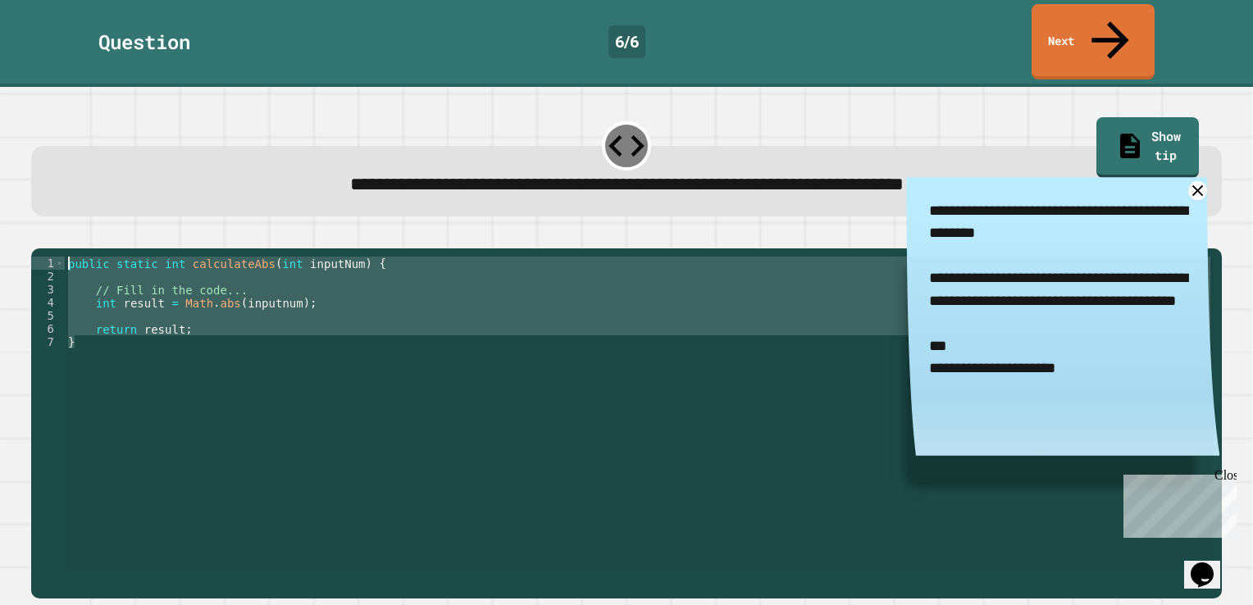
click at [275, 290] on div "public static int calculateAbs ( int inputNum ) { // Fill in the code... int re…" at bounding box center [639, 414] width 1149 height 315
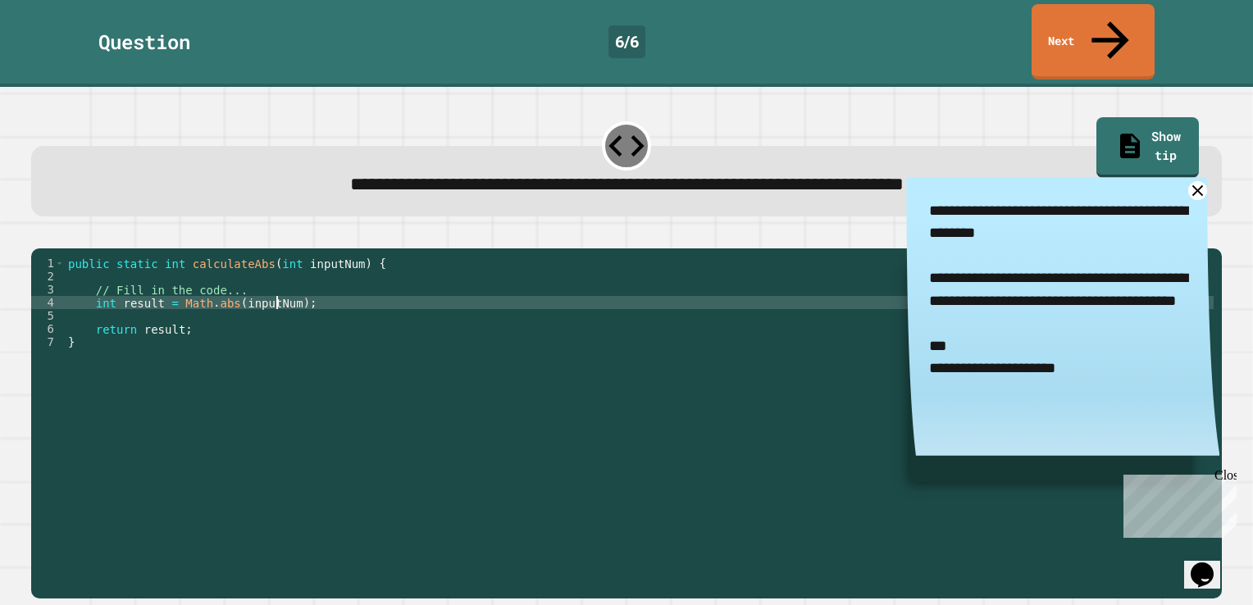
scroll to position [0, 14]
type textarea "**********"
click at [39, 235] on button "button" at bounding box center [39, 235] width 0 height 0
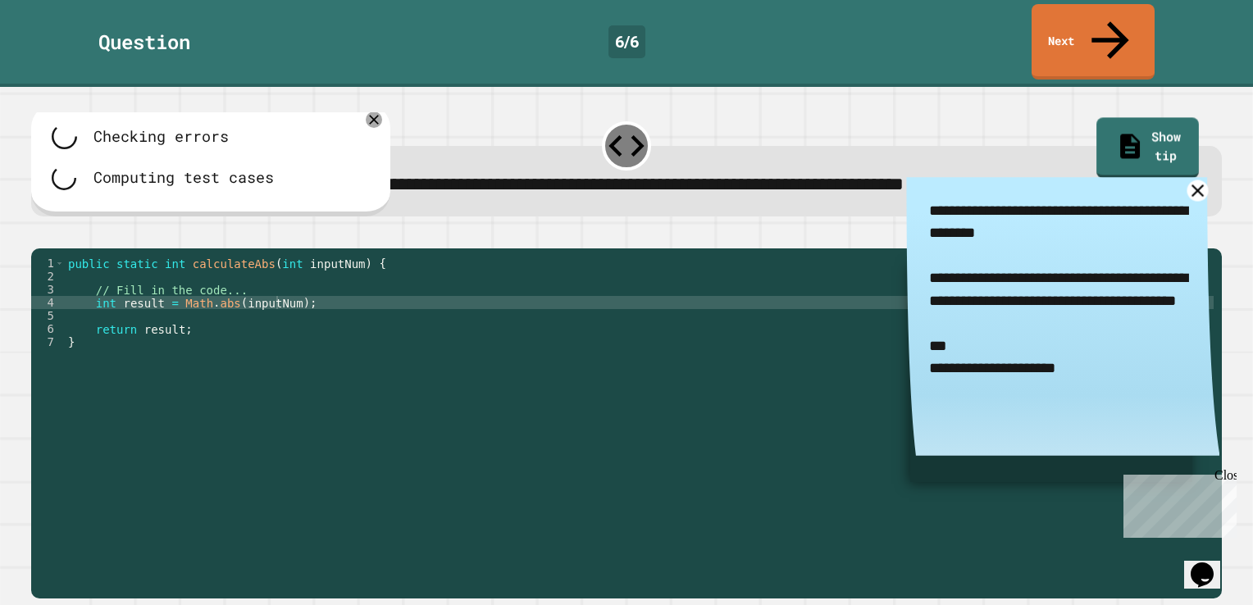
click at [1162, 177] on textarea "**********" at bounding box center [1062, 301] width 313 height 249
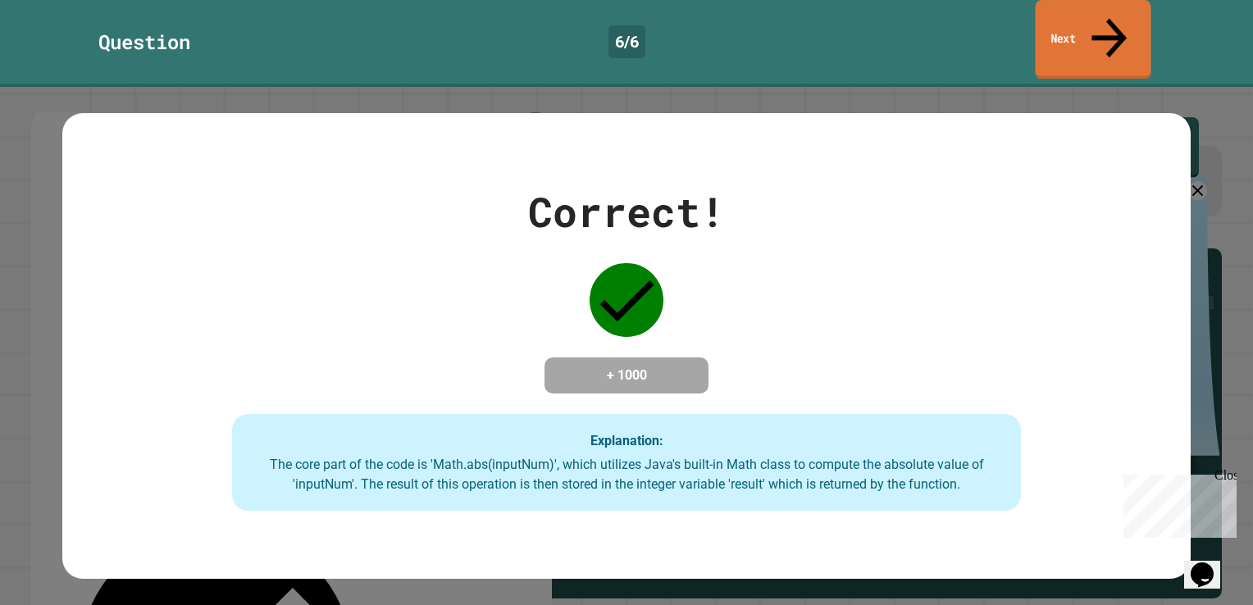
click at [1063, 25] on link "Next" at bounding box center [1093, 40] width 116 height 80
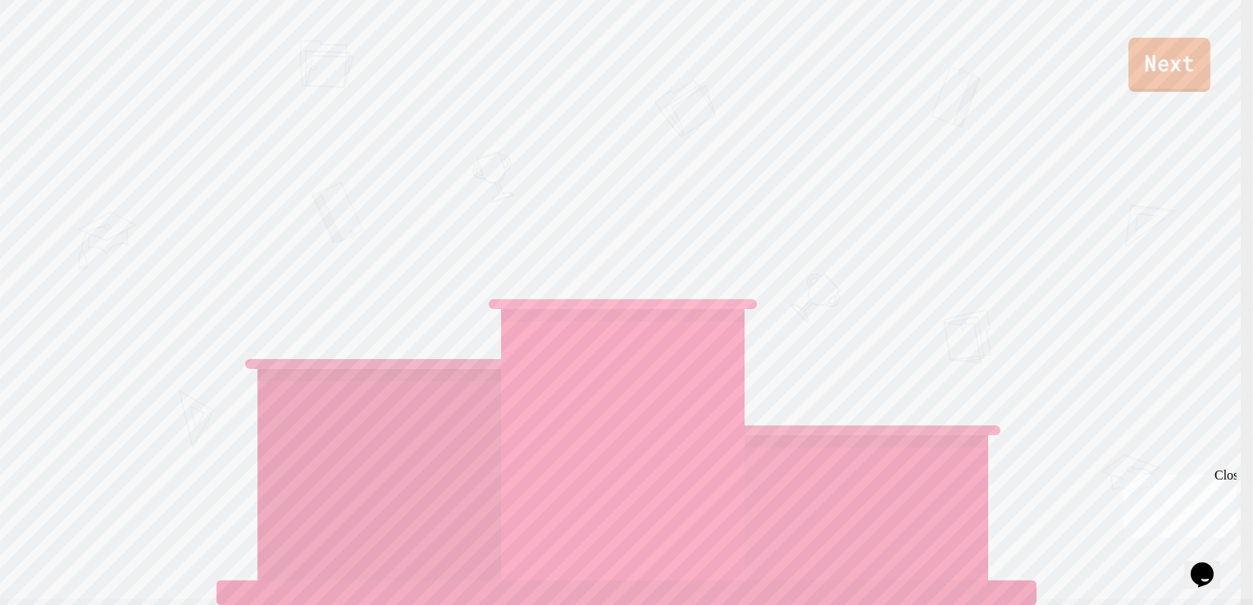
click at [1198, 90] on link "Next" at bounding box center [1170, 65] width 82 height 54
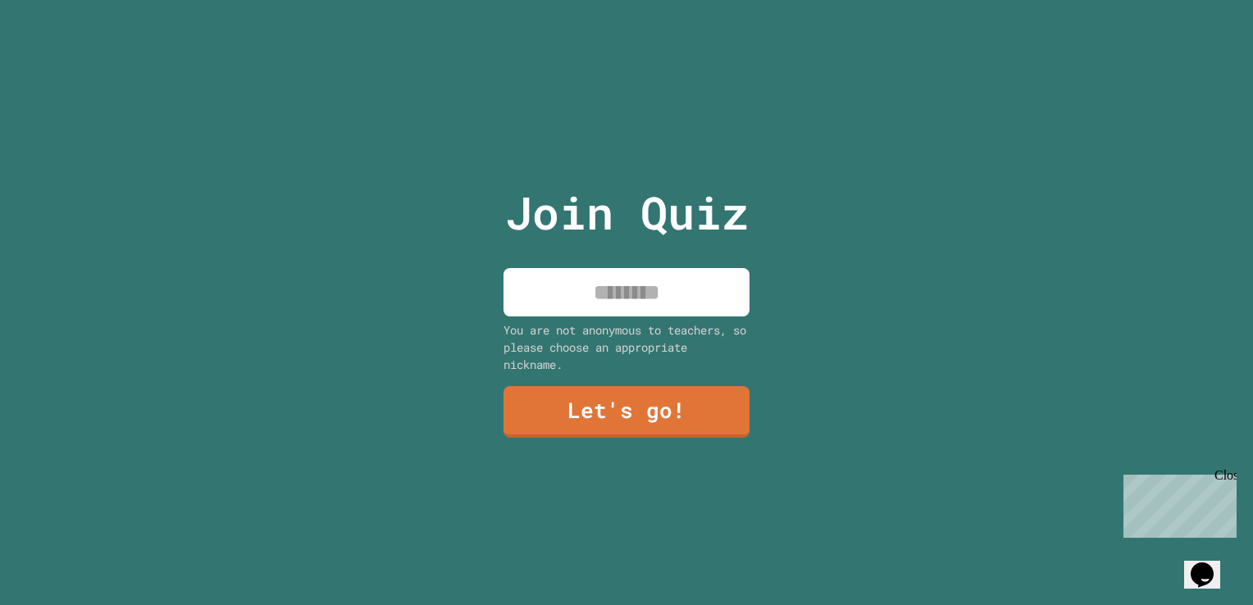
click at [531, 277] on input at bounding box center [627, 292] width 246 height 48
type input "*******"
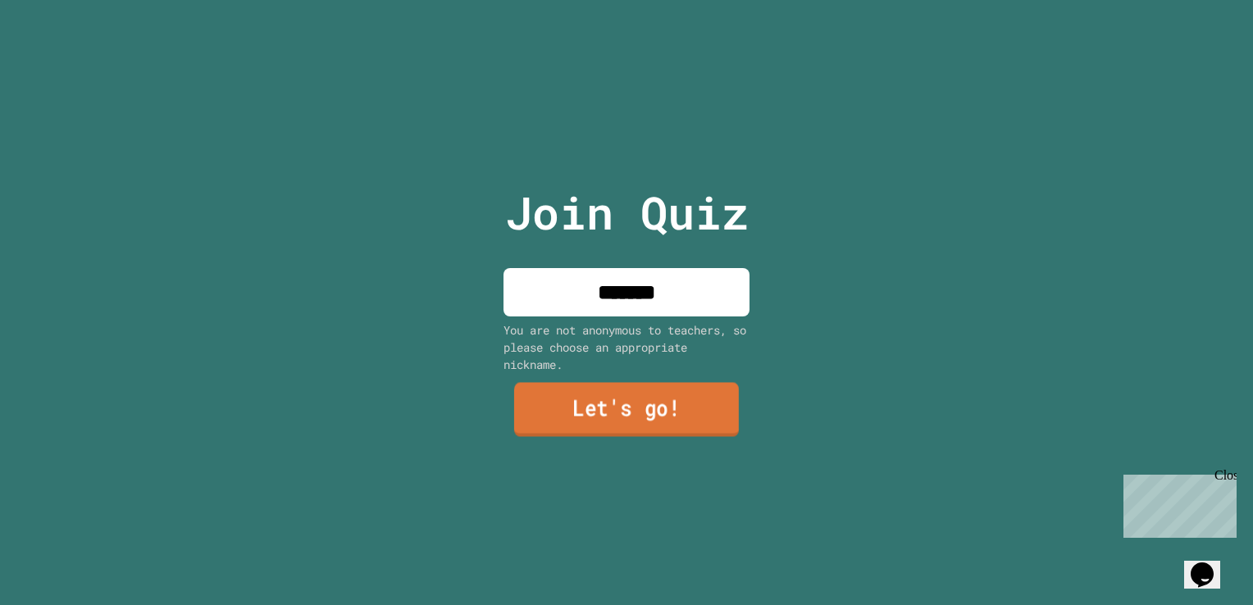
click at [561, 415] on link "Let's go!" at bounding box center [626, 409] width 225 height 54
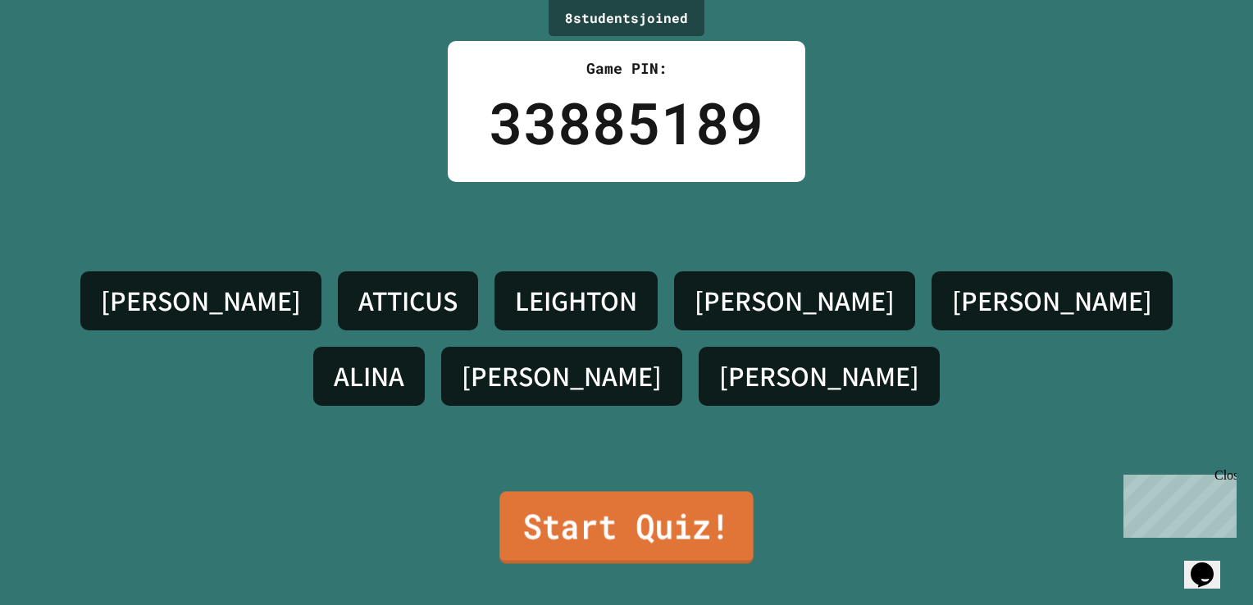
click at [609, 491] on link "Start Quiz!" at bounding box center [625, 527] width 253 height 72
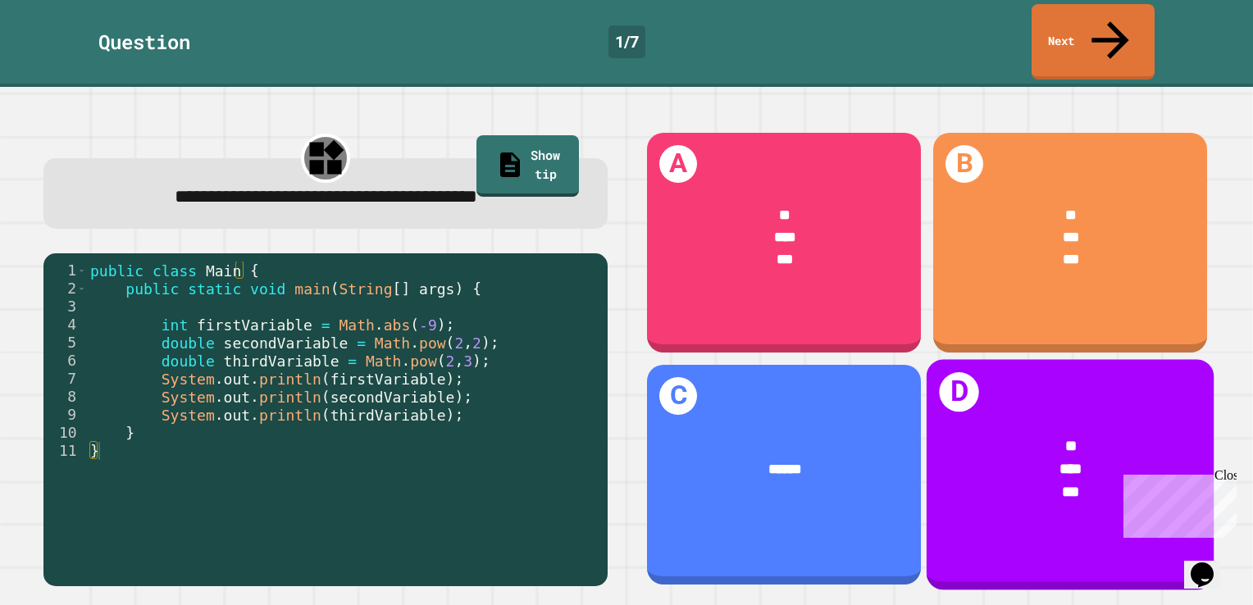
click at [1033, 406] on div "* *** ***" at bounding box center [1071, 471] width 288 height 130
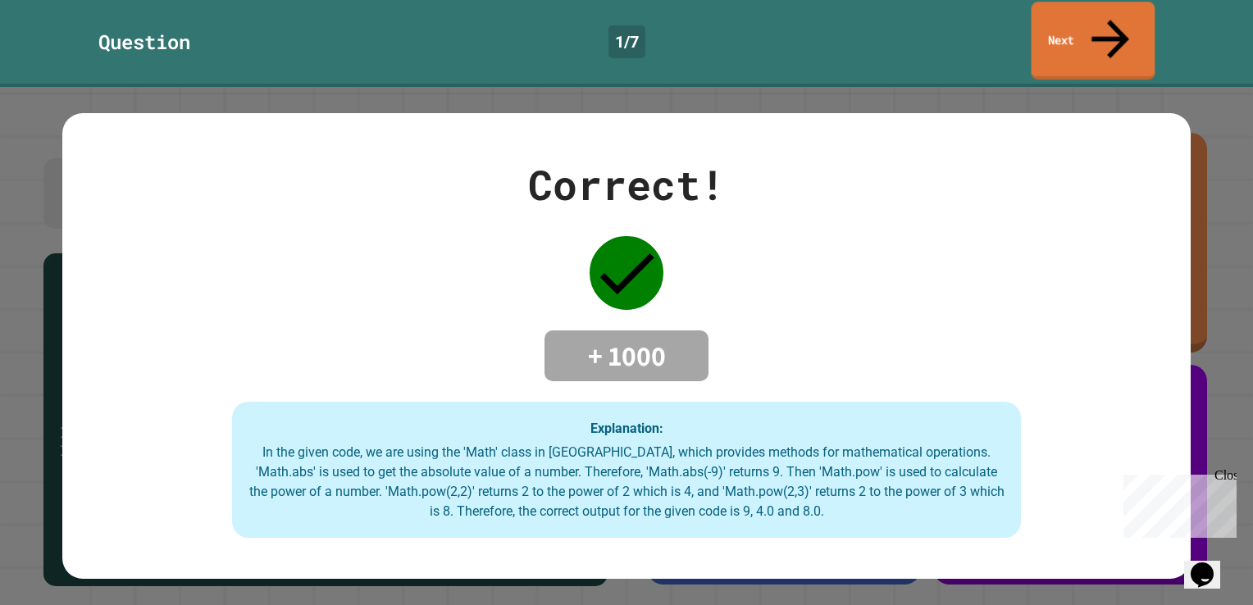
click at [1079, 16] on link "Next" at bounding box center [1094, 41] width 124 height 78
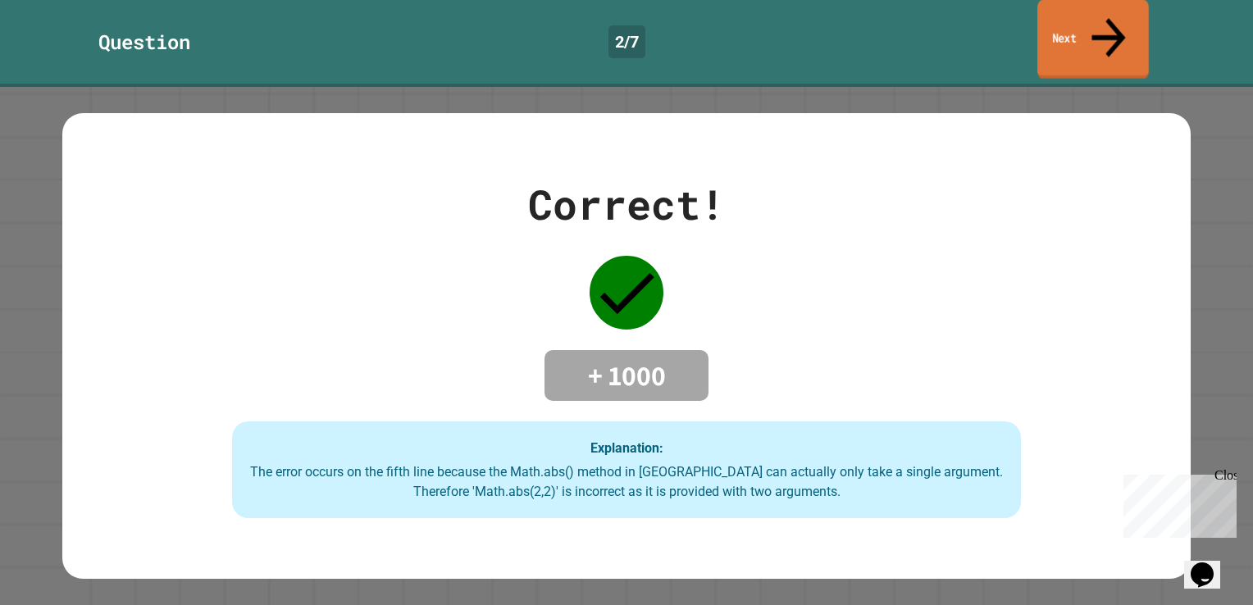
click at [1083, 26] on link "Next" at bounding box center [1094, 40] width 112 height 80
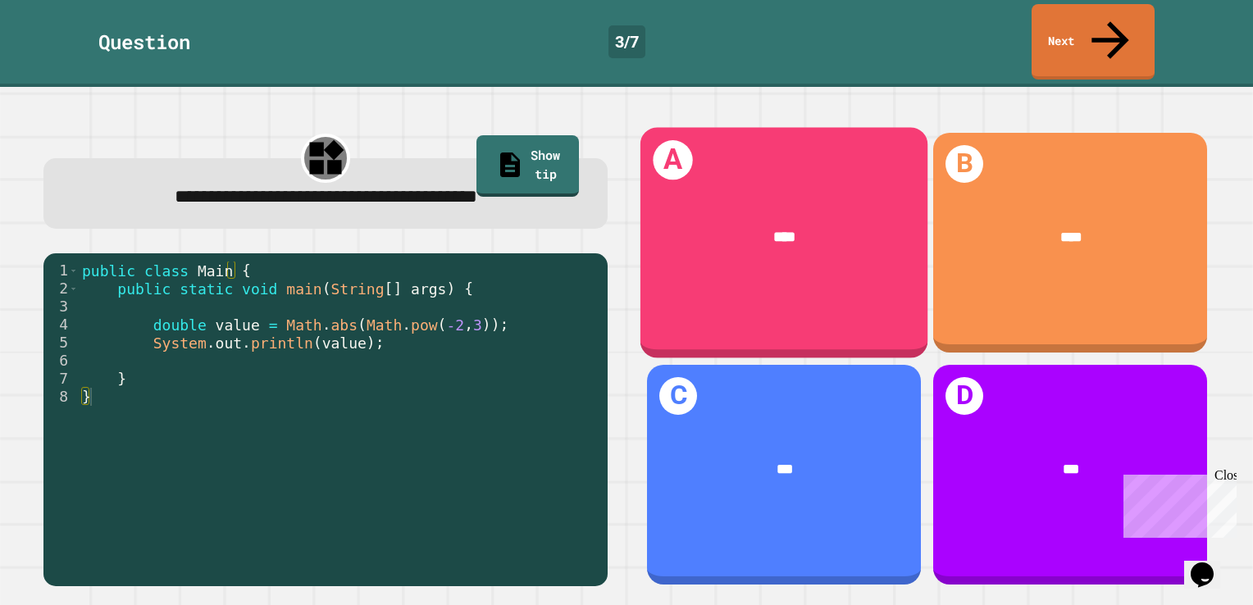
click at [705, 264] on div "A ****" at bounding box center [785, 242] width 288 height 230
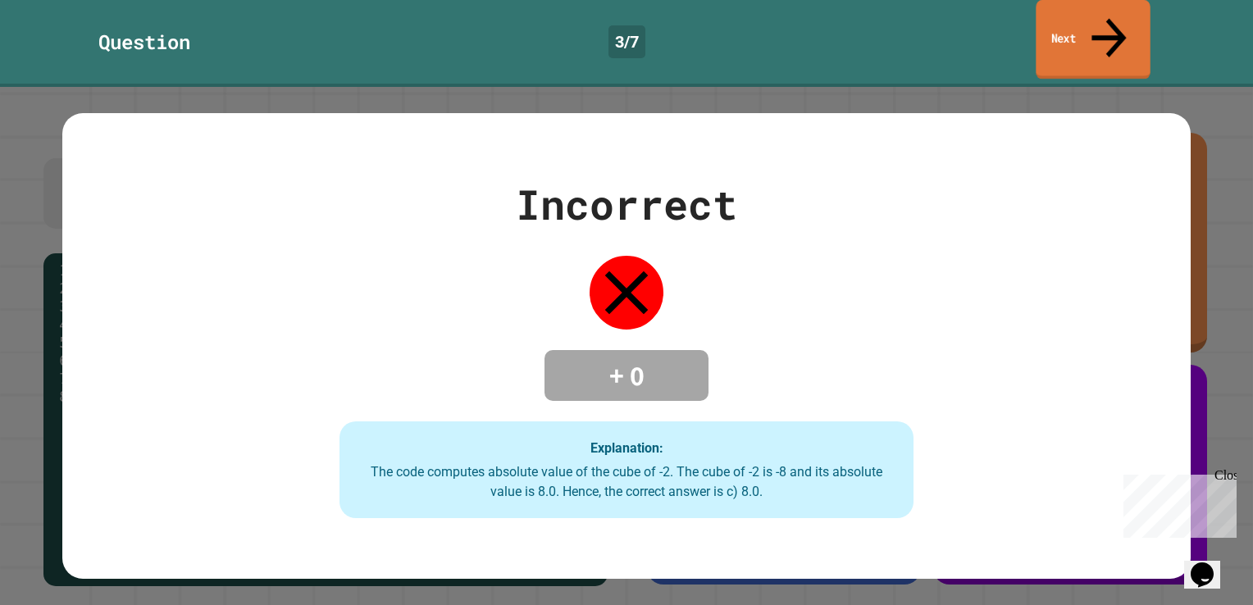
click at [1058, 29] on link "Next" at bounding box center [1093, 40] width 114 height 80
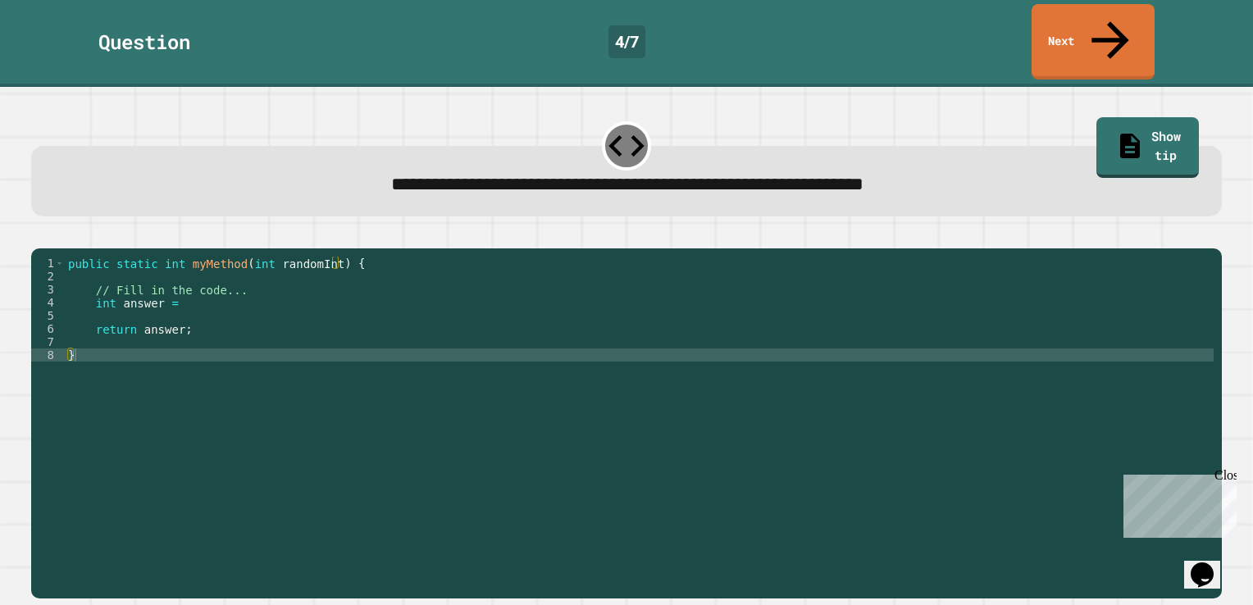
click at [236, 287] on div "public static int myMethod ( int randomInt ) { // Fill in the code... int answe…" at bounding box center [639, 427] width 1149 height 341
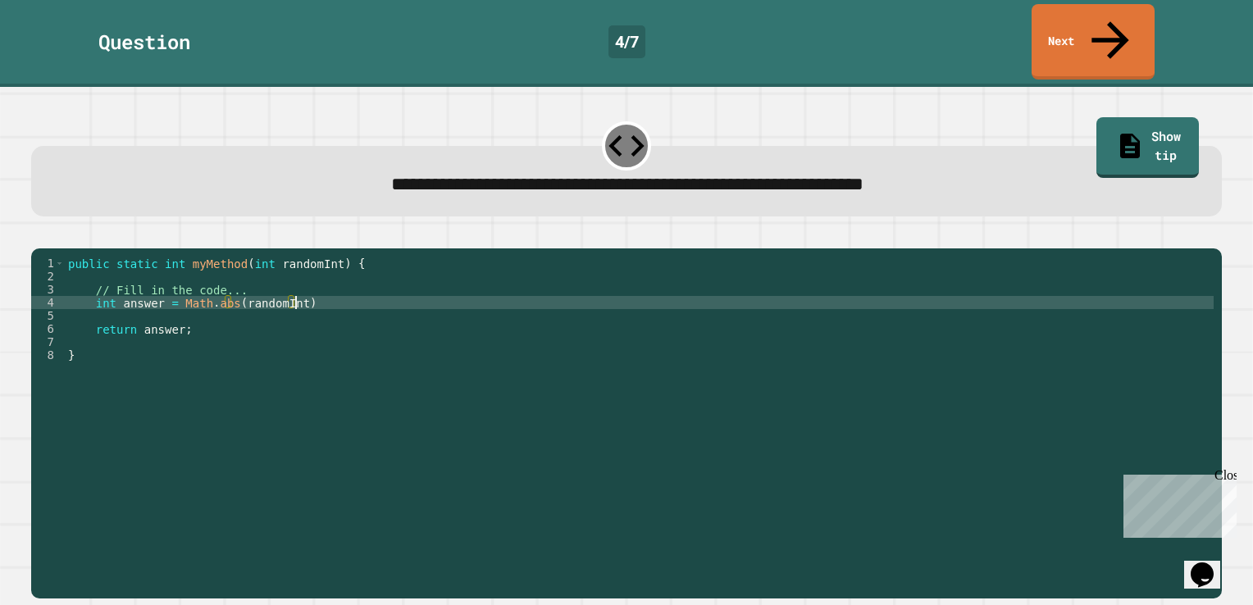
scroll to position [0, 16]
type textarea "**********"
click at [44, 229] on div at bounding box center [626, 239] width 1191 height 20
click at [39, 235] on button "button" at bounding box center [39, 235] width 0 height 0
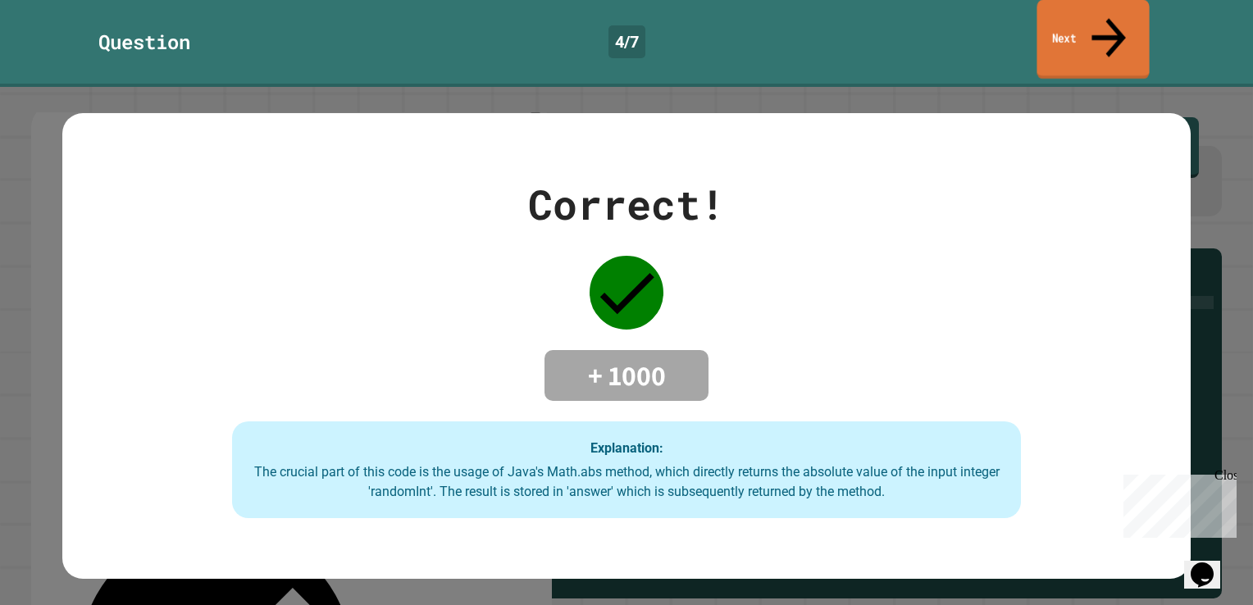
click at [1108, 25] on icon at bounding box center [1108, 37] width 51 height 58
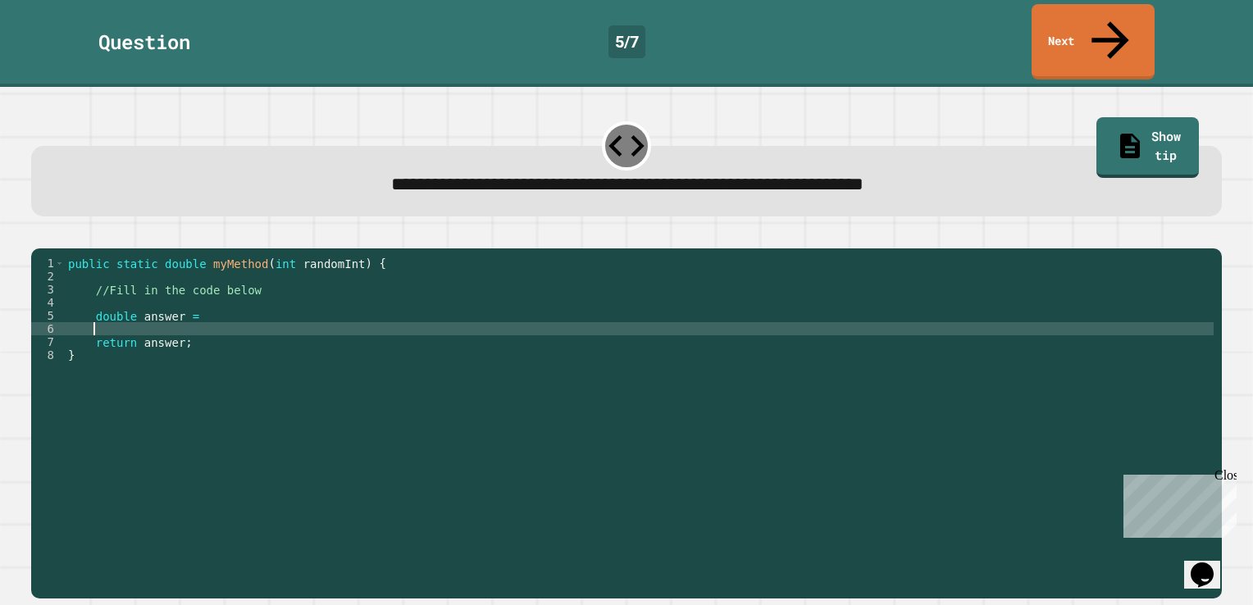
click at [246, 317] on div "public static double myMethod ( int randomInt ) { //Fill in the code below doub…" at bounding box center [639, 427] width 1149 height 341
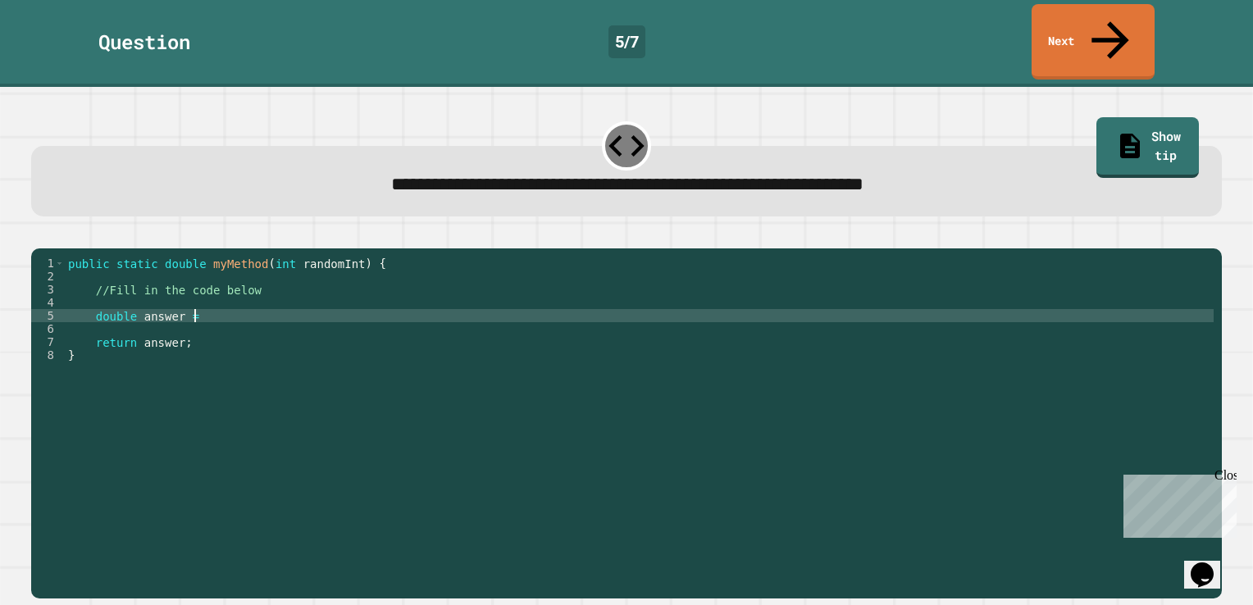
click at [242, 303] on div "public static double myMethod ( int randomInt ) { //Fill in the code below doub…" at bounding box center [639, 427] width 1149 height 341
type textarea "**********"
click at [39, 235] on button "button" at bounding box center [39, 235] width 0 height 0
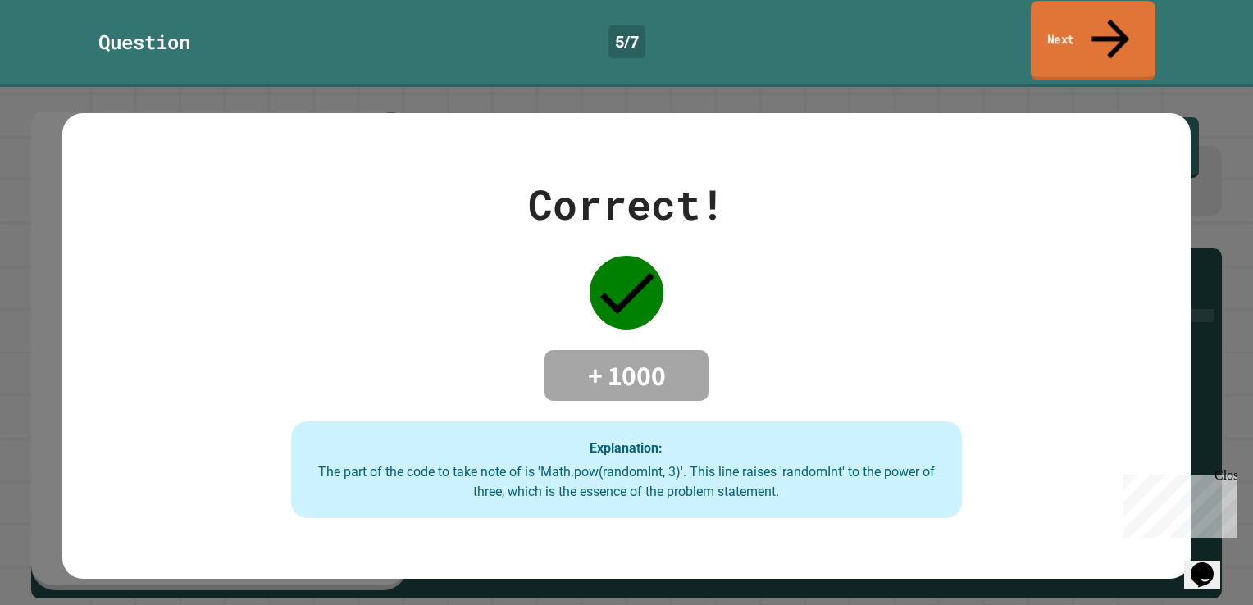
click at [1059, 28] on link "Next" at bounding box center [1093, 41] width 125 height 80
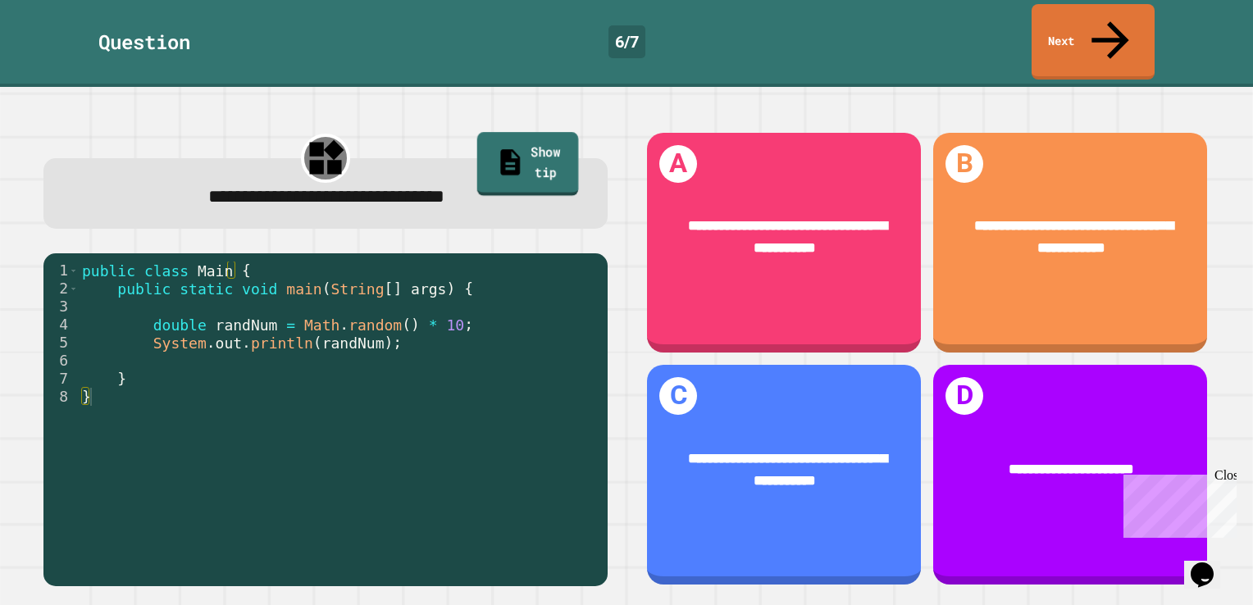
click at [477, 133] on link "Show tip" at bounding box center [528, 165] width 102 height 64
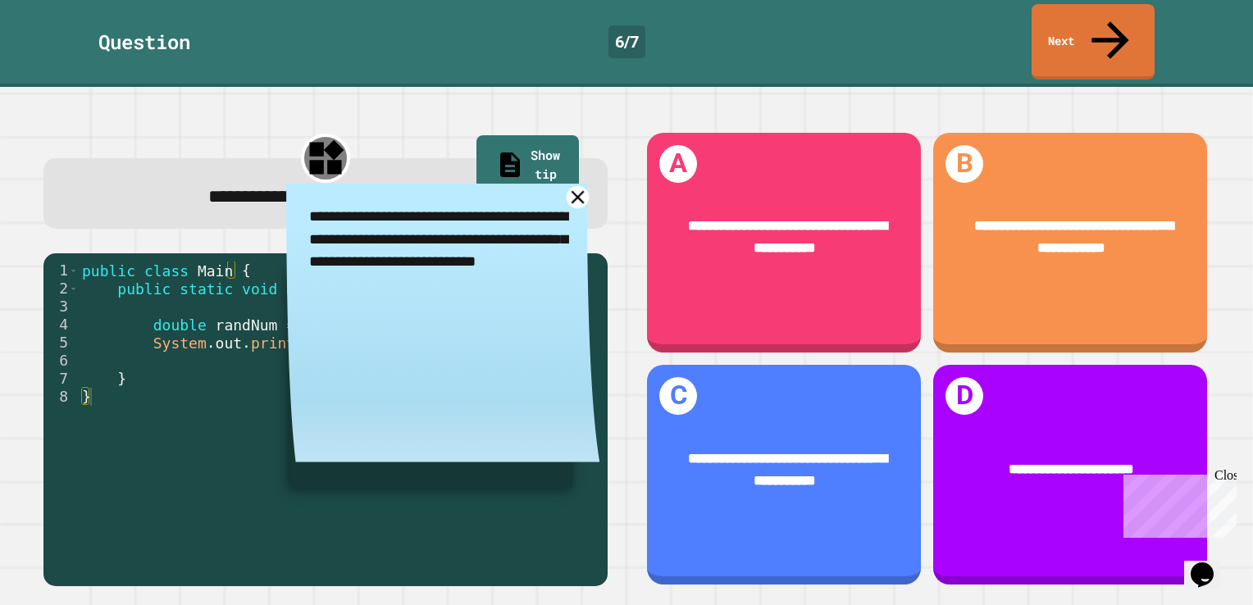
click at [567, 186] on icon at bounding box center [578, 197] width 22 height 22
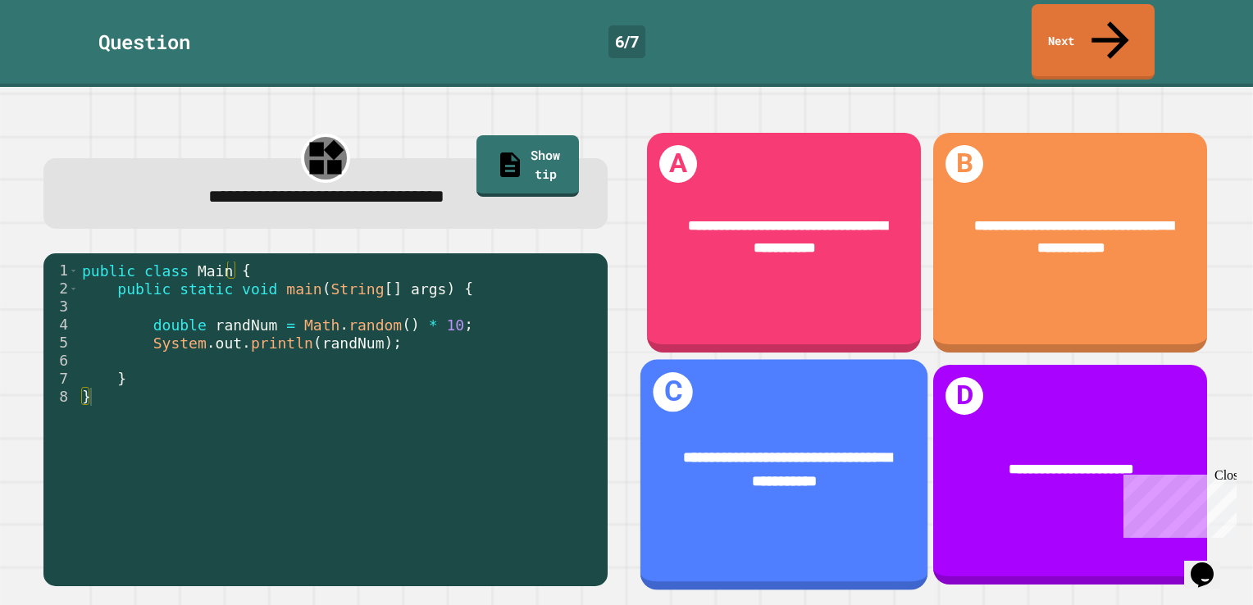
click at [709, 450] on span "**********" at bounding box center [787, 469] width 209 height 38
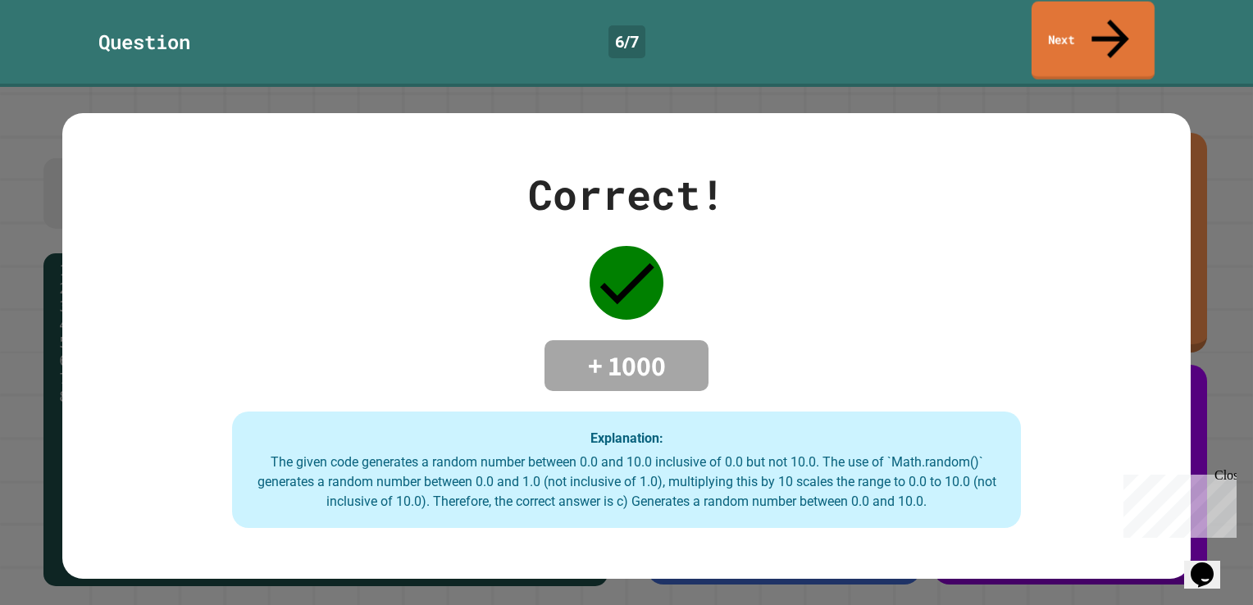
click at [1086, 23] on link "Next" at bounding box center [1093, 41] width 123 height 79
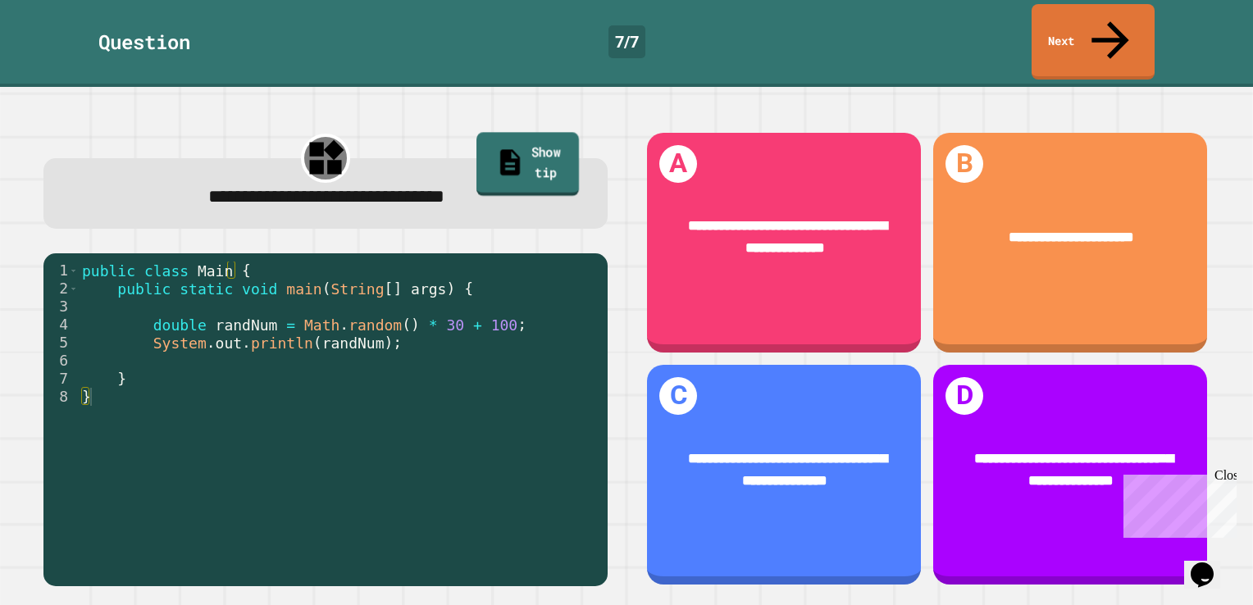
click at [483, 133] on link "Show tip" at bounding box center [528, 165] width 103 height 64
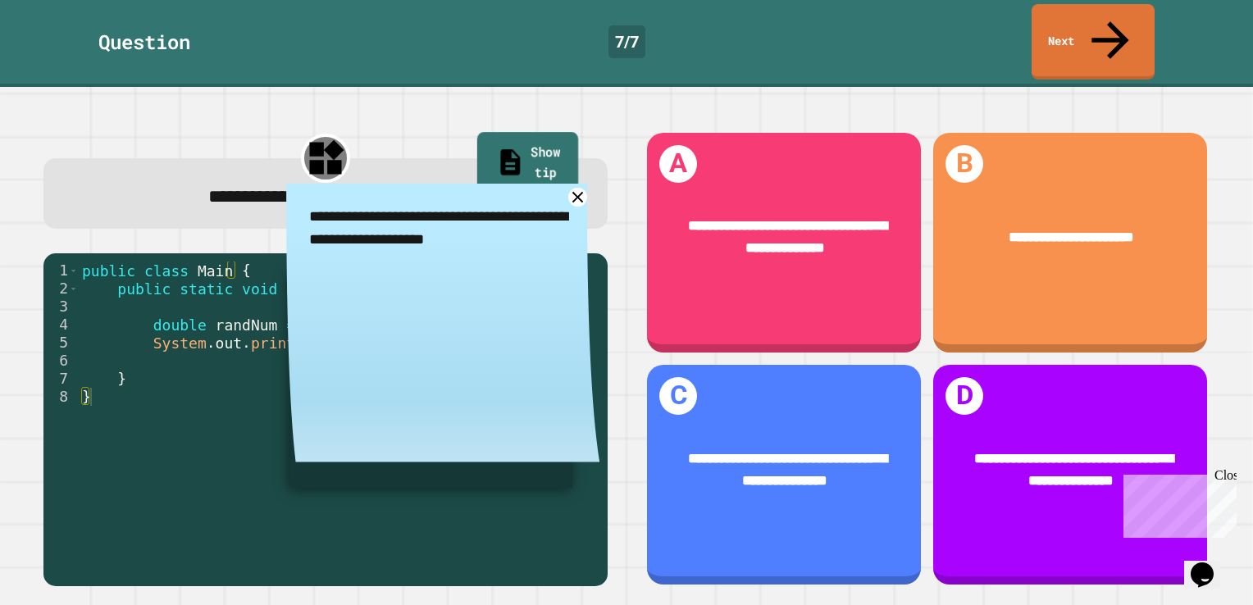
click at [483, 133] on link "Show tip" at bounding box center [528, 165] width 102 height 64
click at [567, 186] on icon at bounding box center [578, 197] width 22 height 22
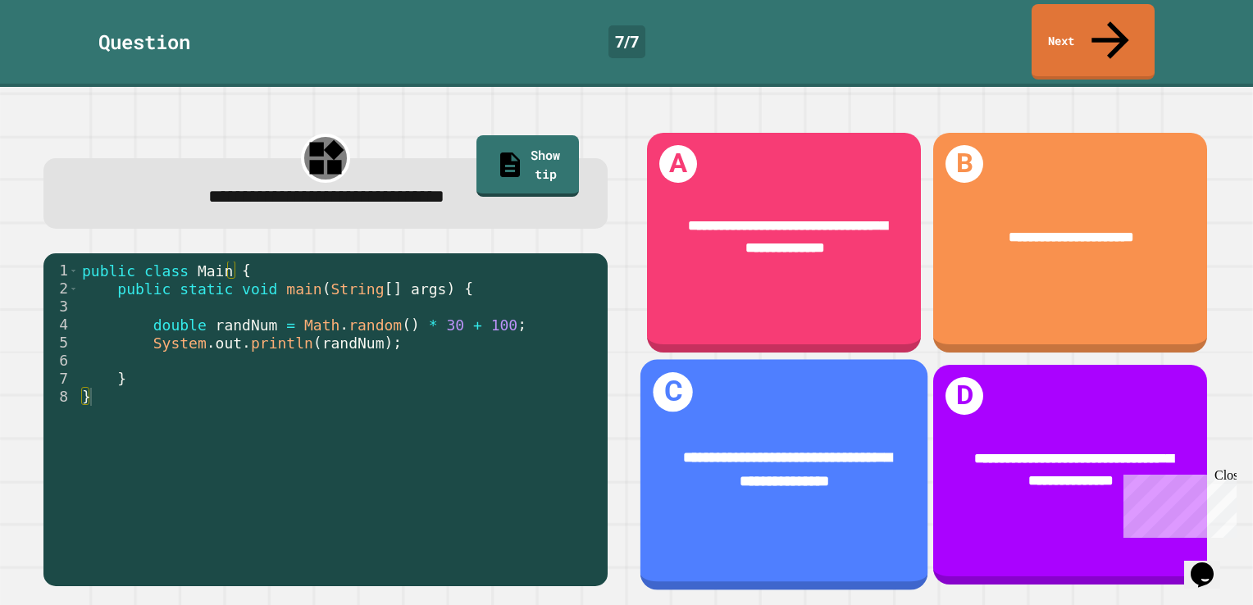
click at [699, 450] on span "**********" at bounding box center [787, 469] width 209 height 38
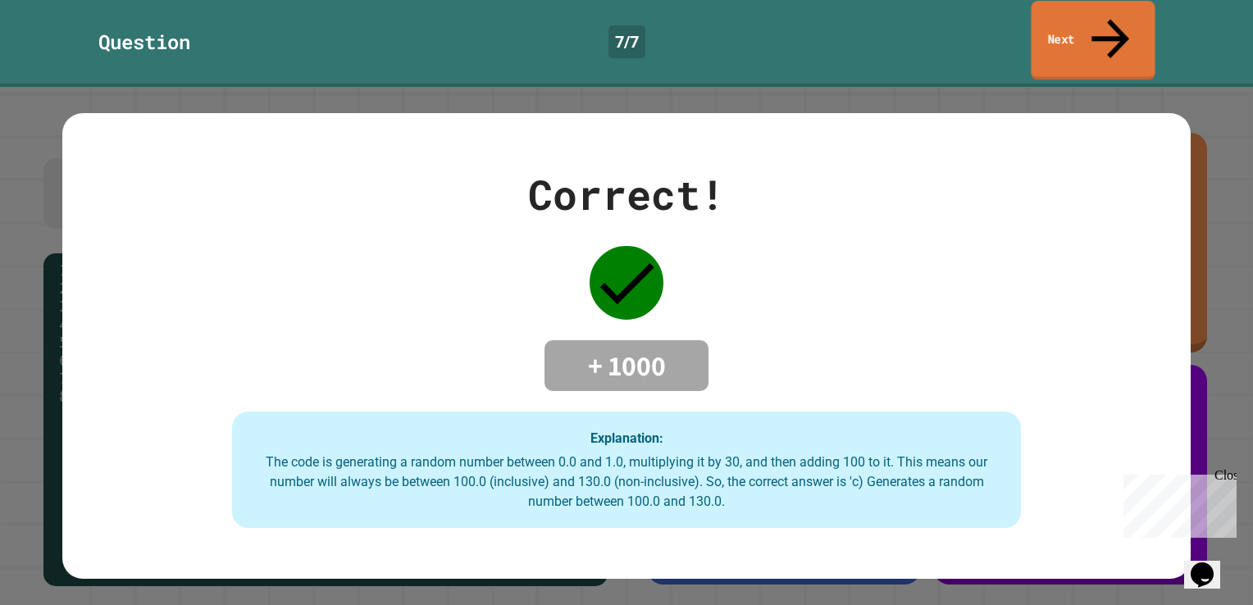
click at [1084, 33] on link "Next" at bounding box center [1093, 41] width 124 height 80
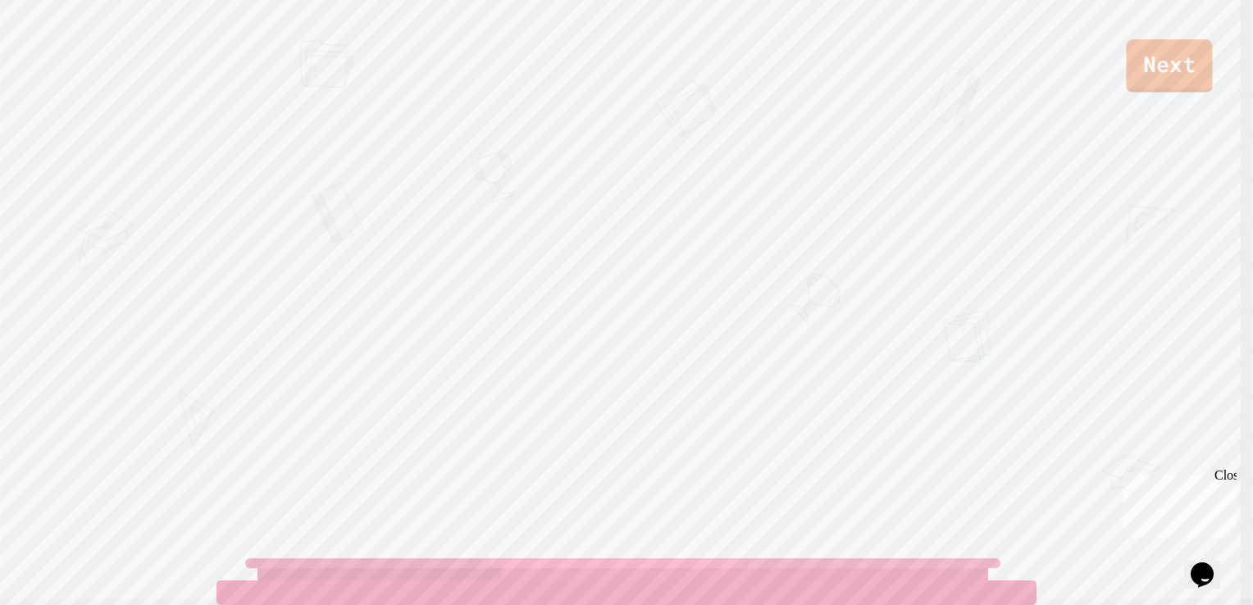
click at [1135, 54] on link "Next" at bounding box center [1170, 65] width 86 height 53
